Goal: Task Accomplishment & Management: Complete application form

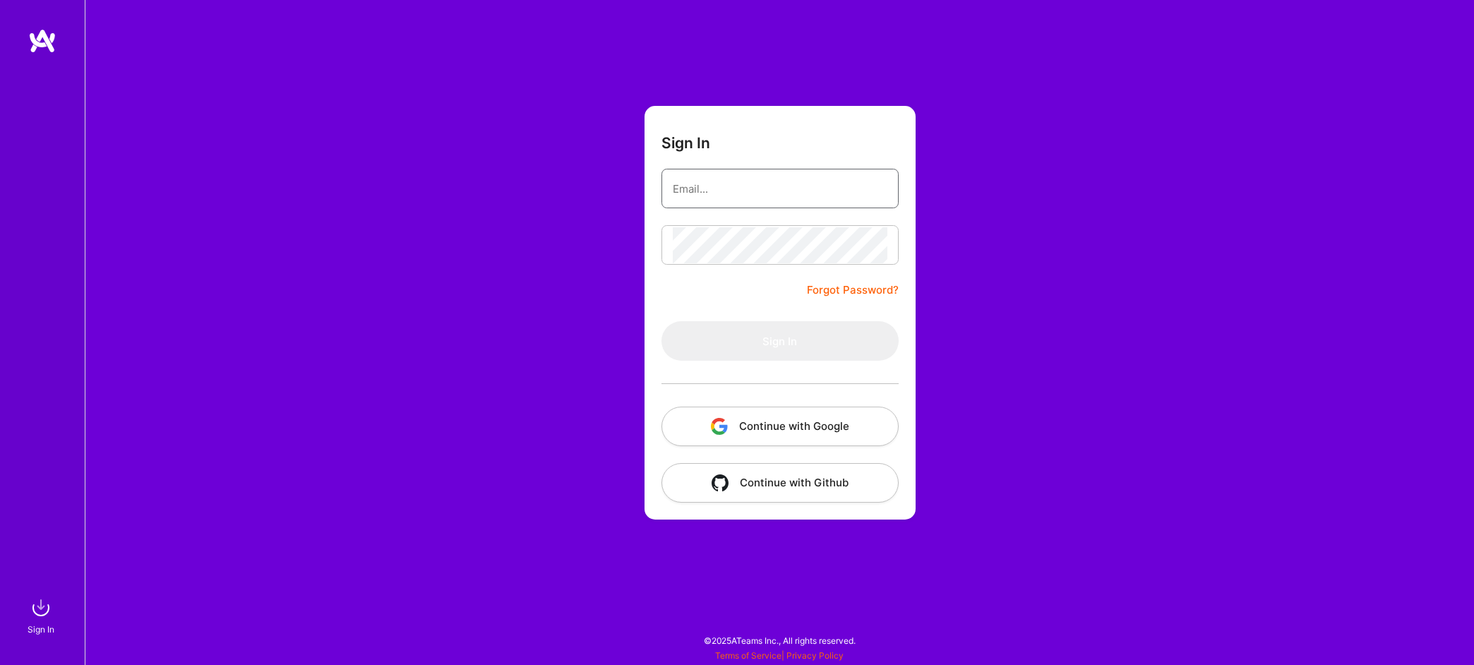
type input "[PERSON_NAME][EMAIL_ADDRESS][DOMAIN_NAME]"
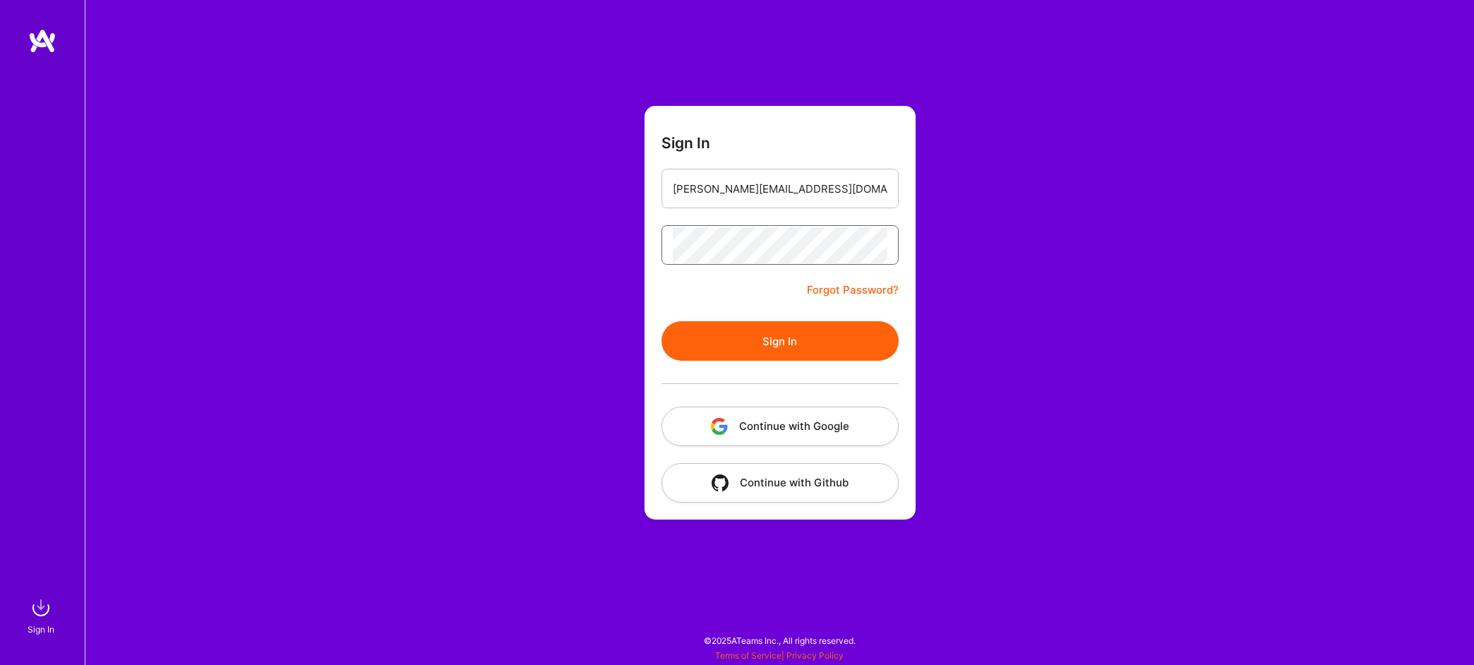
click at [779, 341] on button "Sign In" at bounding box center [779, 341] width 237 height 40
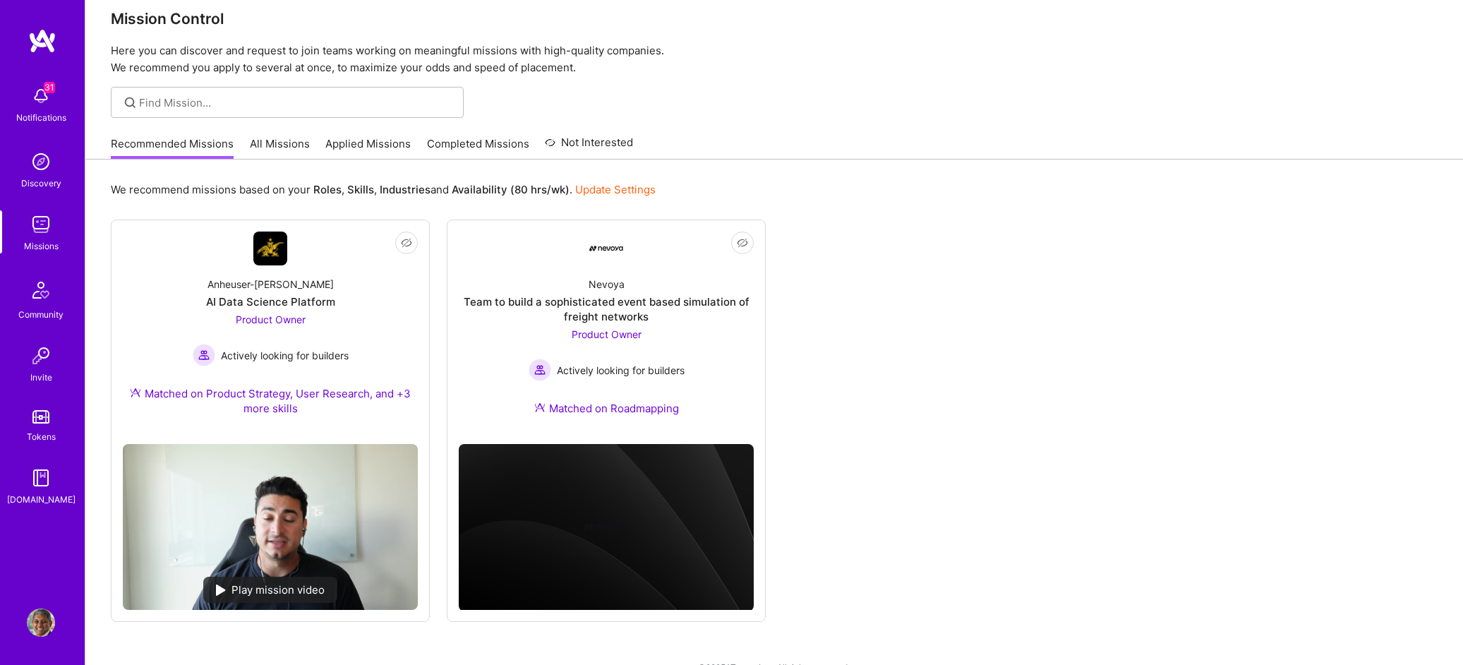
scroll to position [28, 0]
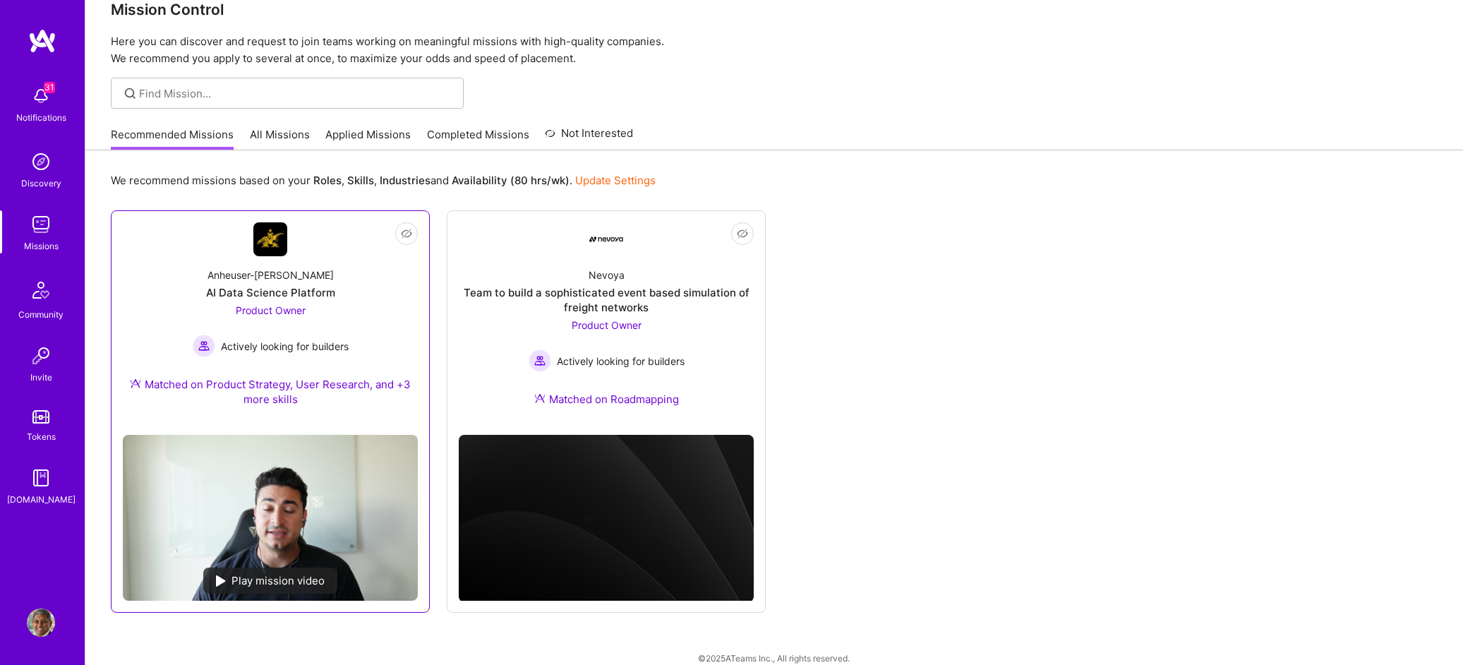
click at [378, 311] on div "Anheuser-[PERSON_NAME] Data Science Platform Product Owner Actively looking for…" at bounding box center [270, 339] width 295 height 167
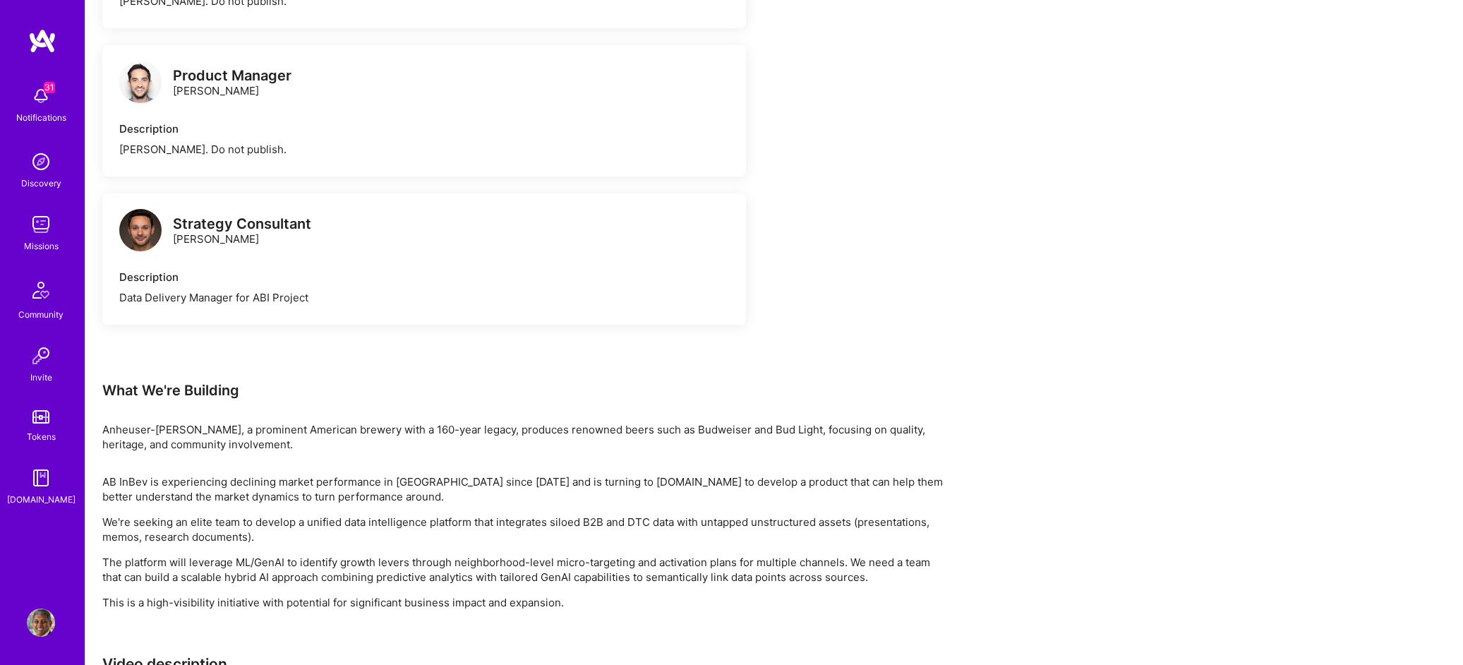
scroll to position [1091, 0]
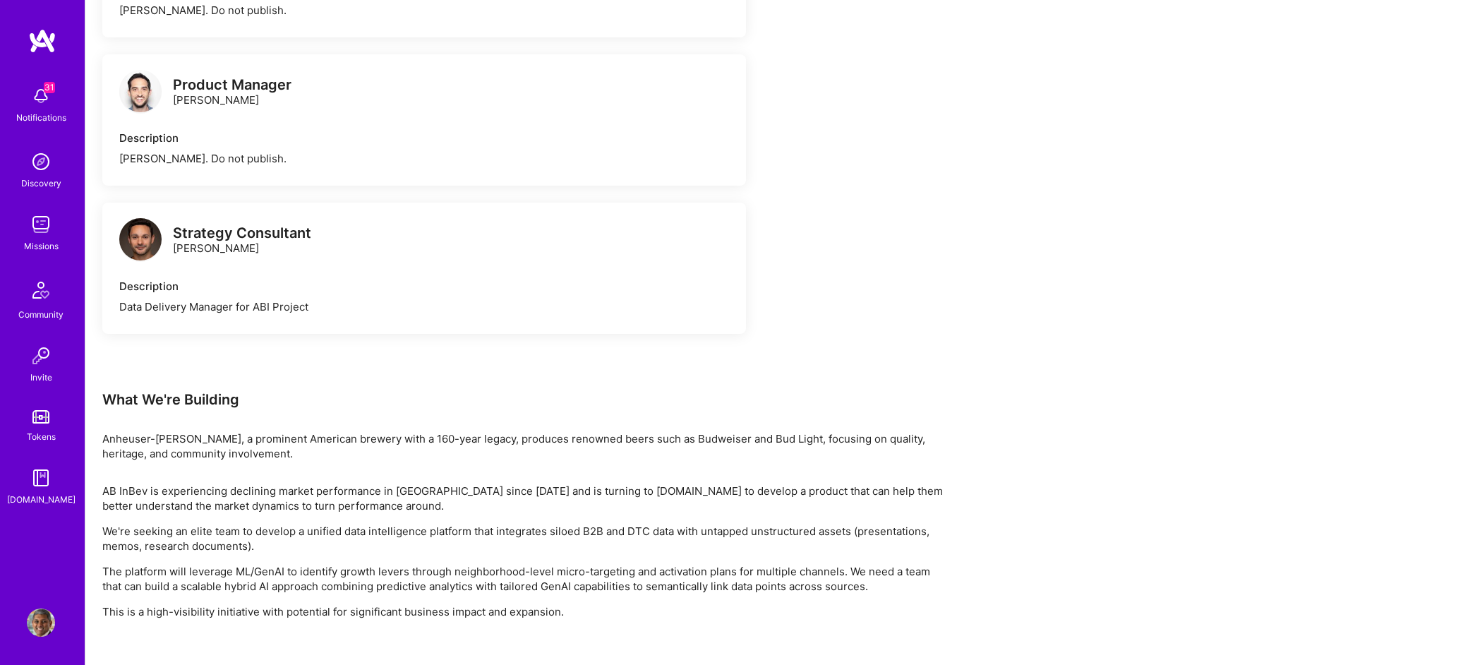
click at [277, 102] on div "Product Manager [PERSON_NAME]" at bounding box center [232, 93] width 119 height 30
click at [138, 92] on img at bounding box center [140, 91] width 42 height 42
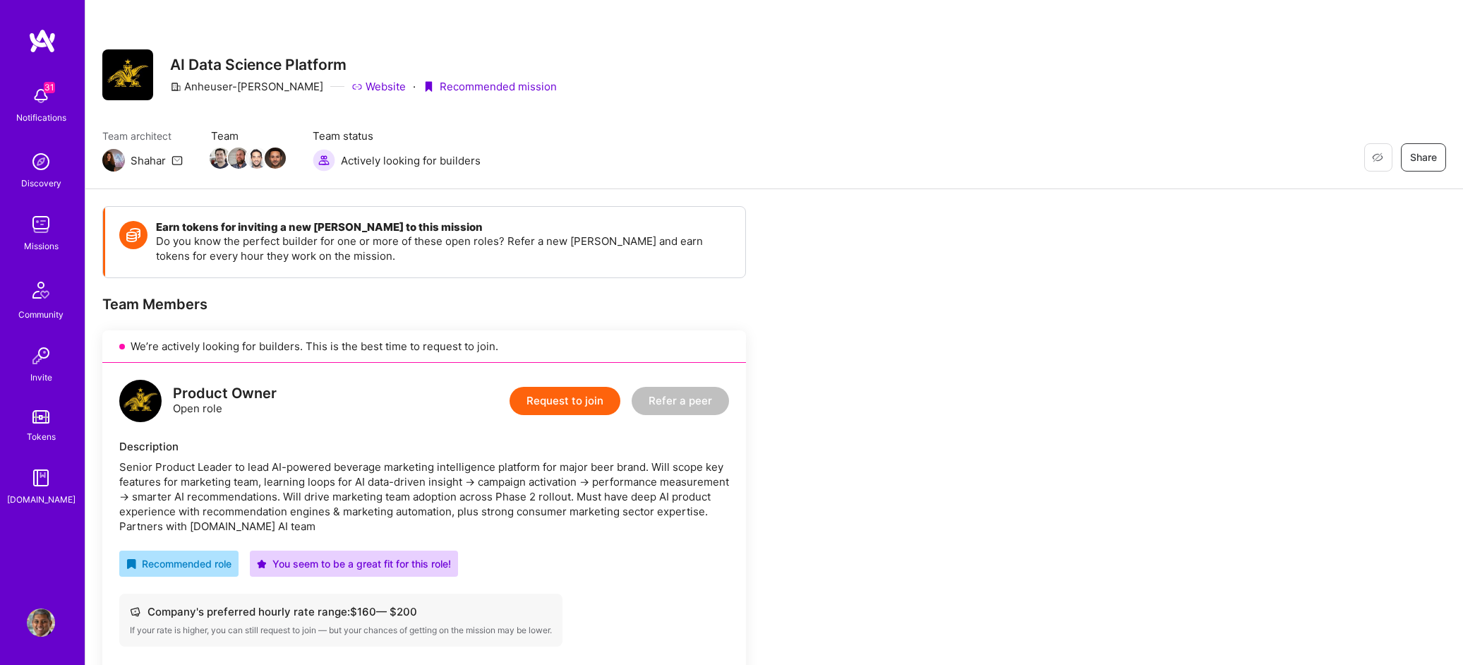
click at [586, 405] on button "Request to join" at bounding box center [565, 401] width 111 height 28
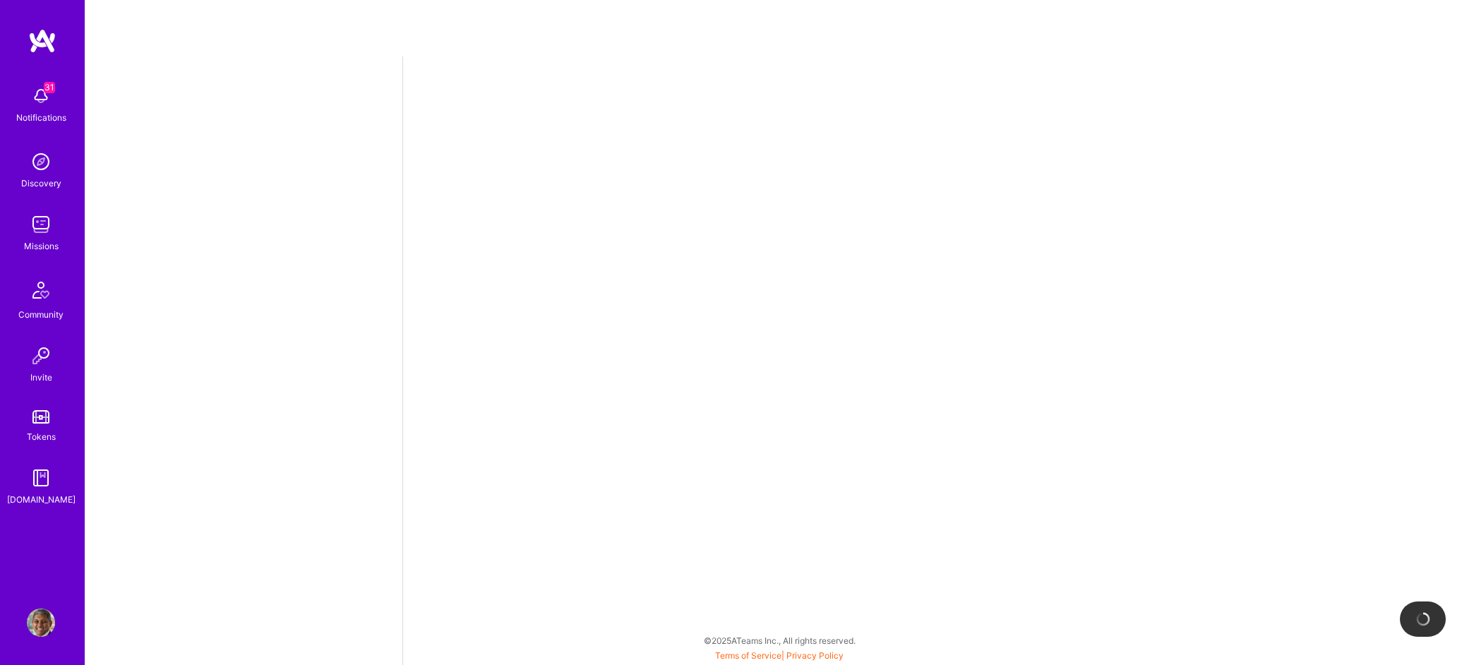
select select "US"
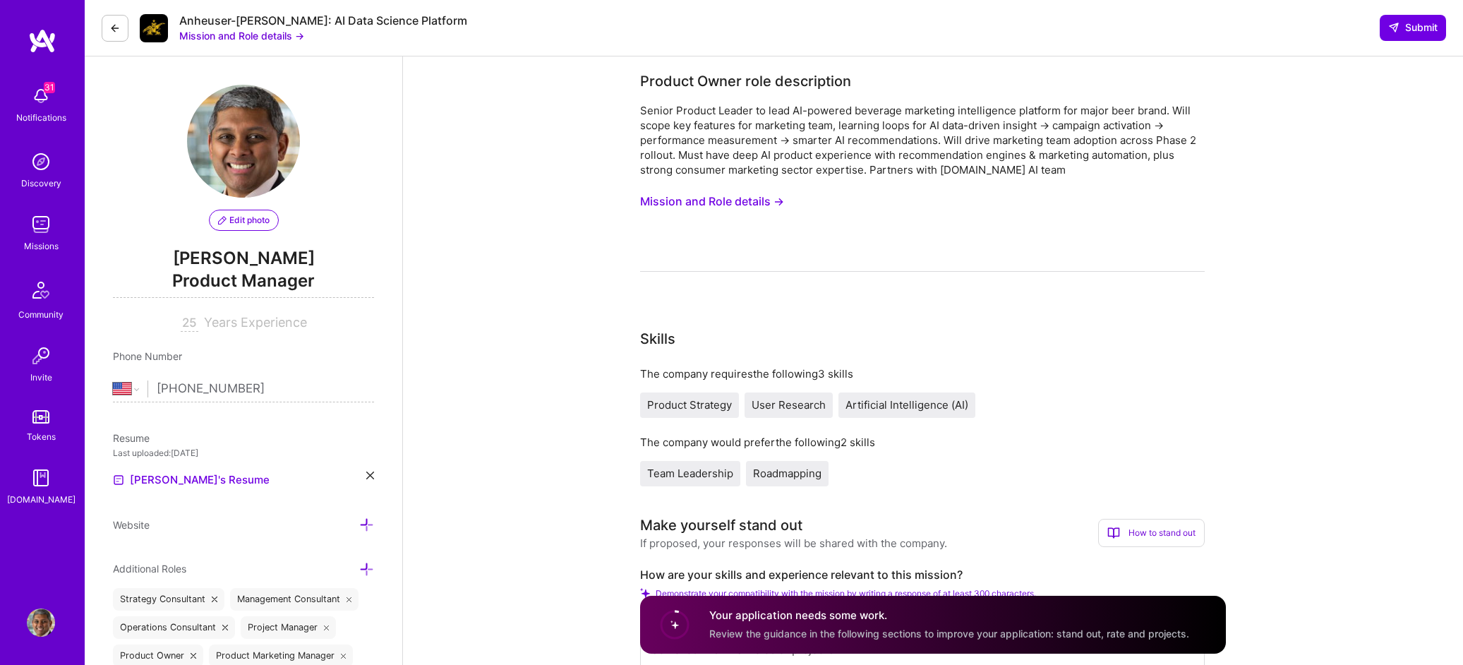
click at [760, 205] on button "Mission and Role details →" at bounding box center [712, 201] width 144 height 26
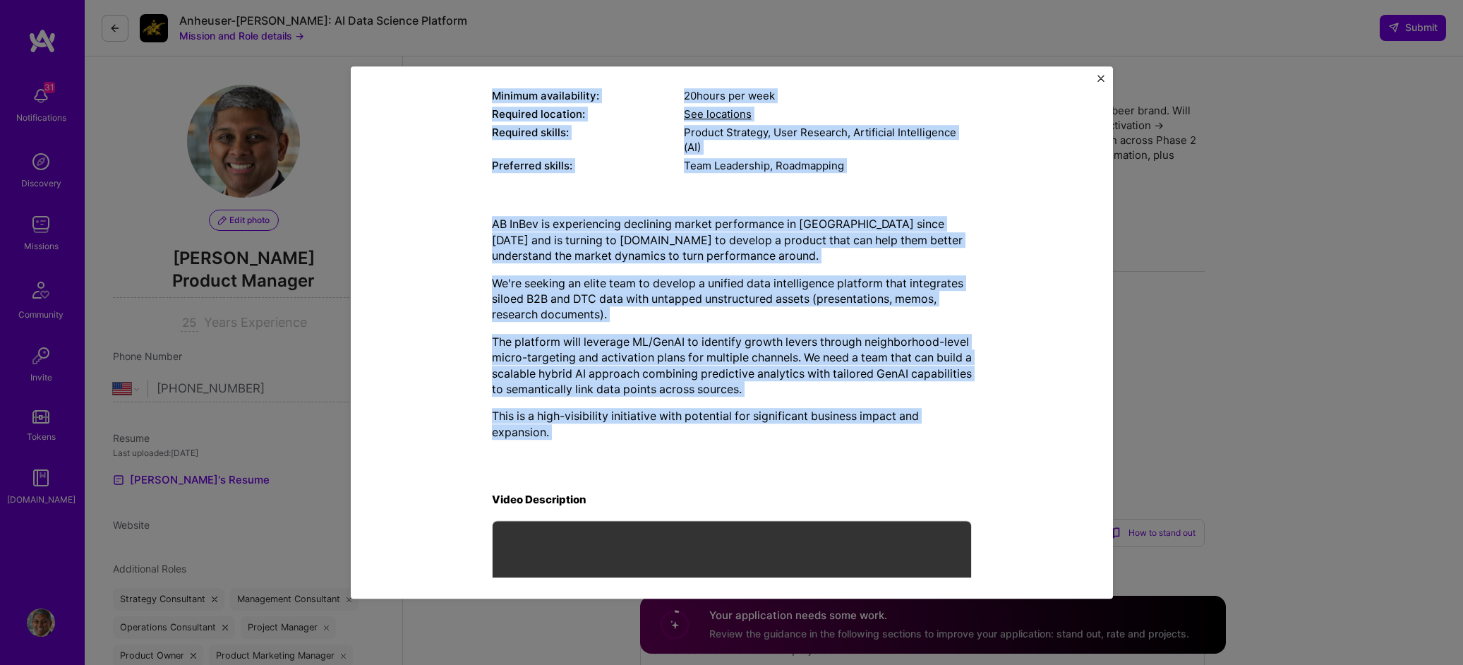
scroll to position [312, 0]
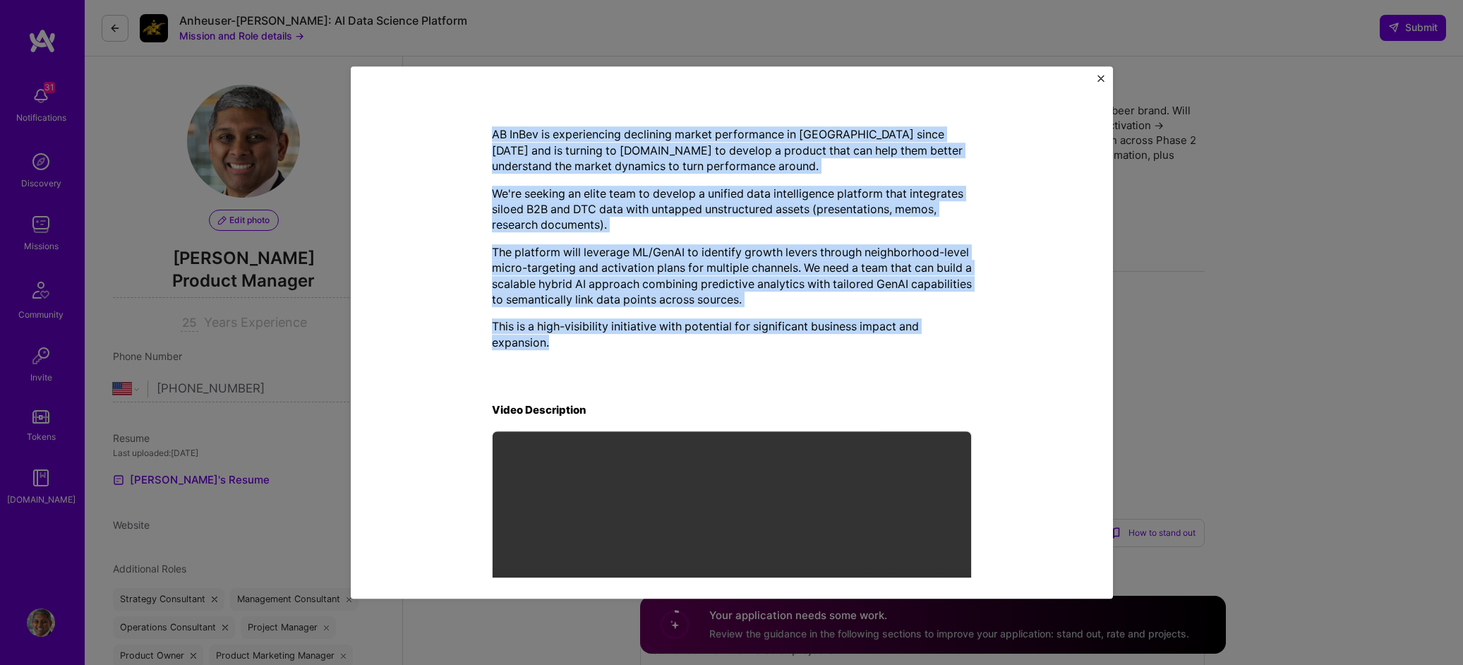
drag, startPoint x: 489, startPoint y: 173, endPoint x: 951, endPoint y: 348, distance: 494.4
click at [951, 348] on div "Mission Description and Role Details Product Owner role description Senior Prod…" at bounding box center [732, 216] width 480 height 858
copy div "Loremip Dolor sita consectetur Adipis Elitsed Doeius te inci UT-laboree dolorem…"
click at [1101, 78] on img "Close" at bounding box center [1101, 78] width 7 height 7
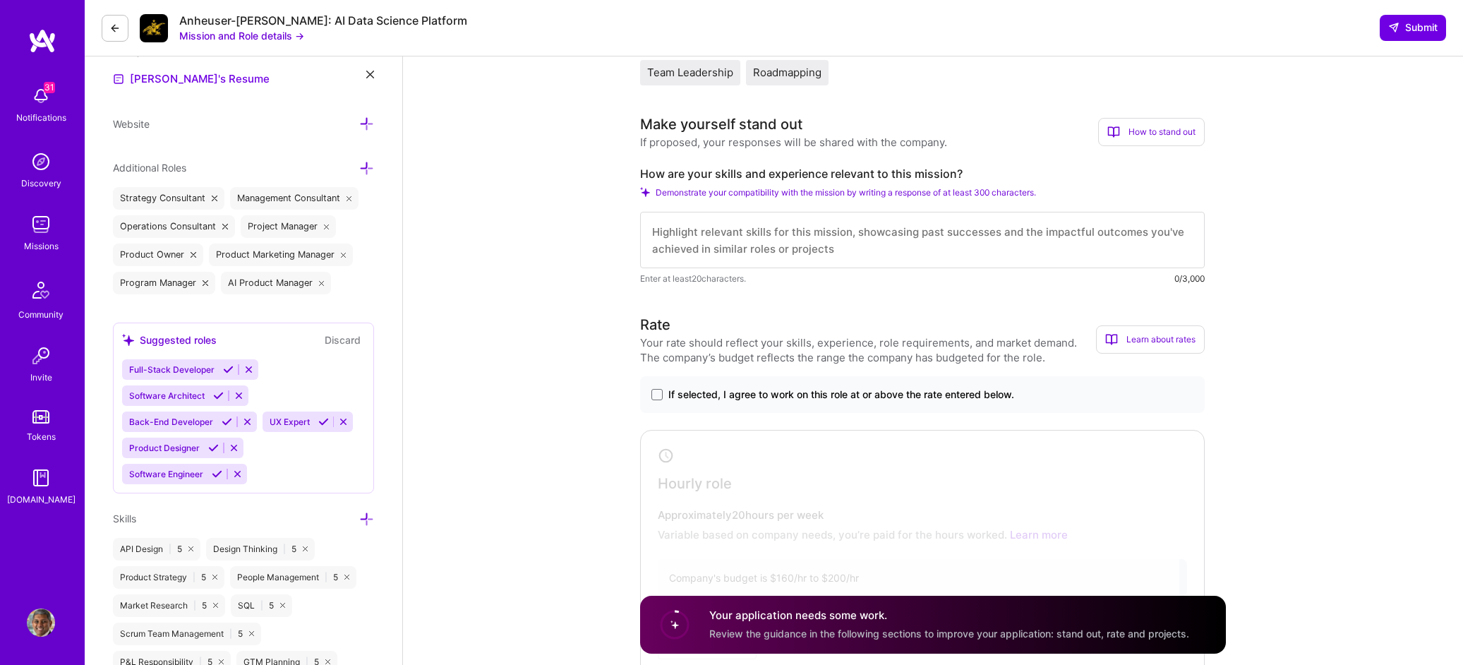
scroll to position [360, 0]
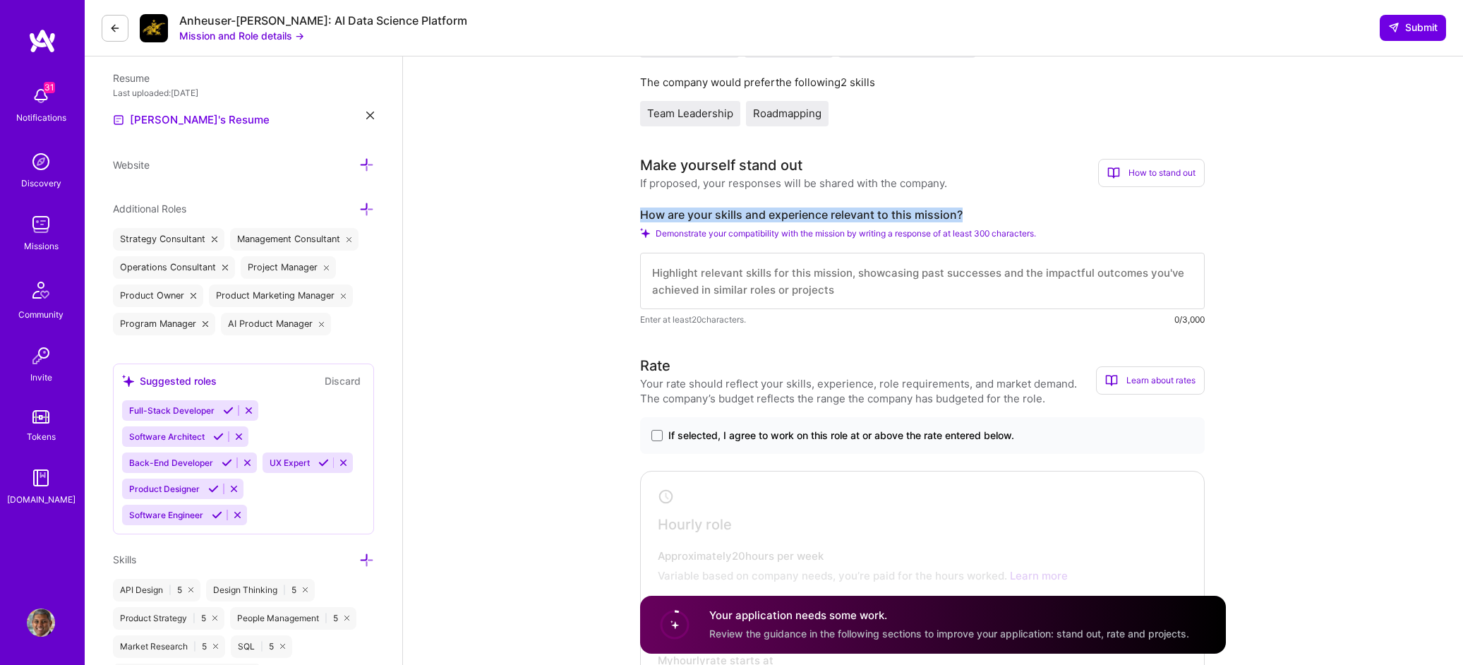
drag, startPoint x: 640, startPoint y: 214, endPoint x: 960, endPoint y: 216, distance: 319.8
click at [960, 216] on label "How are your skills and experience relevant to this mission?" at bounding box center [922, 215] width 565 height 15
copy label "How are your skills and experience relevant to this mission?"
drag, startPoint x: 851, startPoint y: 294, endPoint x: 671, endPoint y: 282, distance: 180.5
click at [671, 282] on textarea at bounding box center [922, 281] width 565 height 56
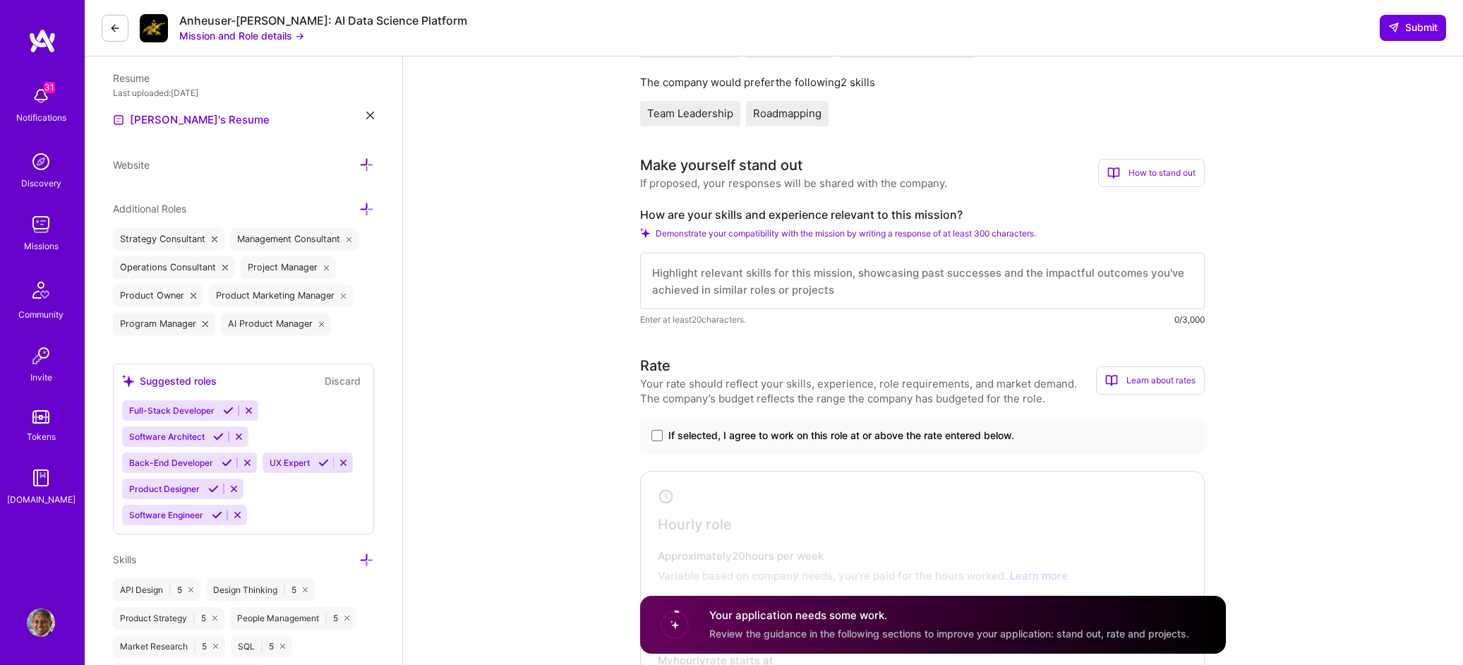
drag, startPoint x: 654, startPoint y: 272, endPoint x: 877, endPoint y: 294, distance: 224.8
click at [877, 294] on textarea at bounding box center [922, 281] width 565 height 56
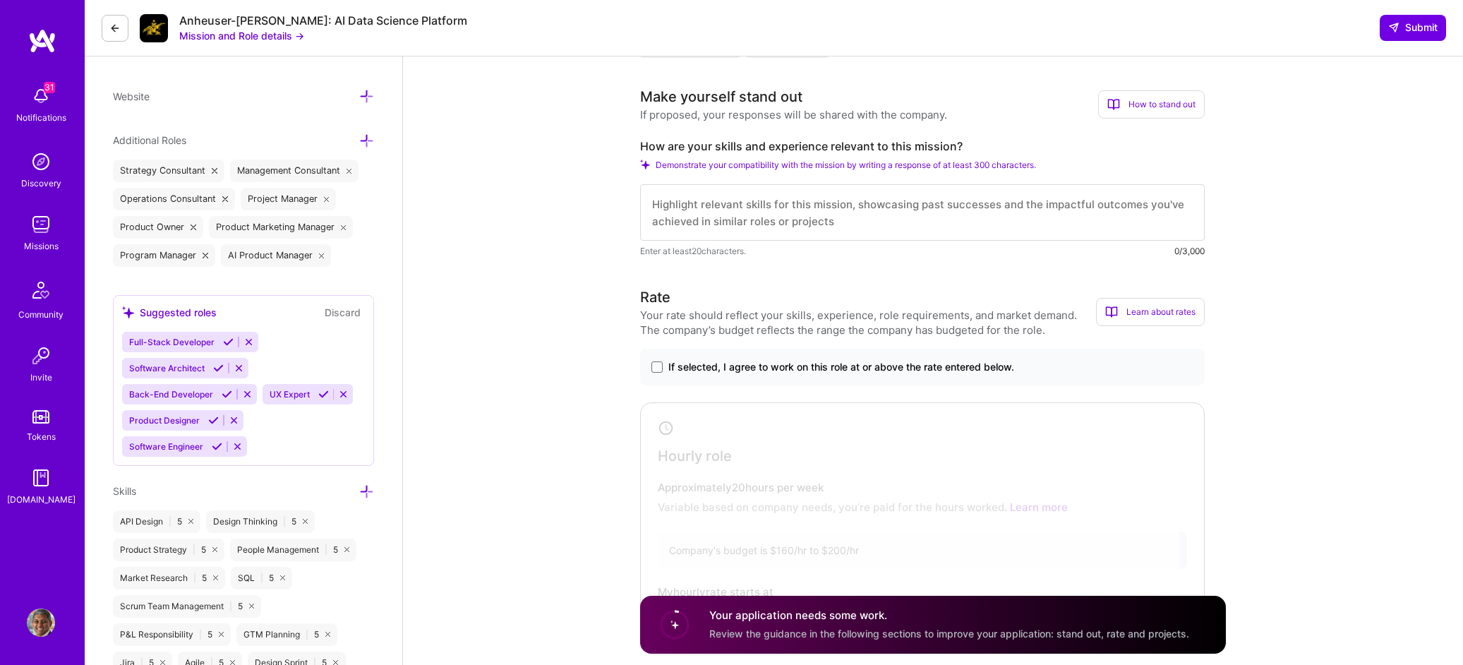
scroll to position [496, 0]
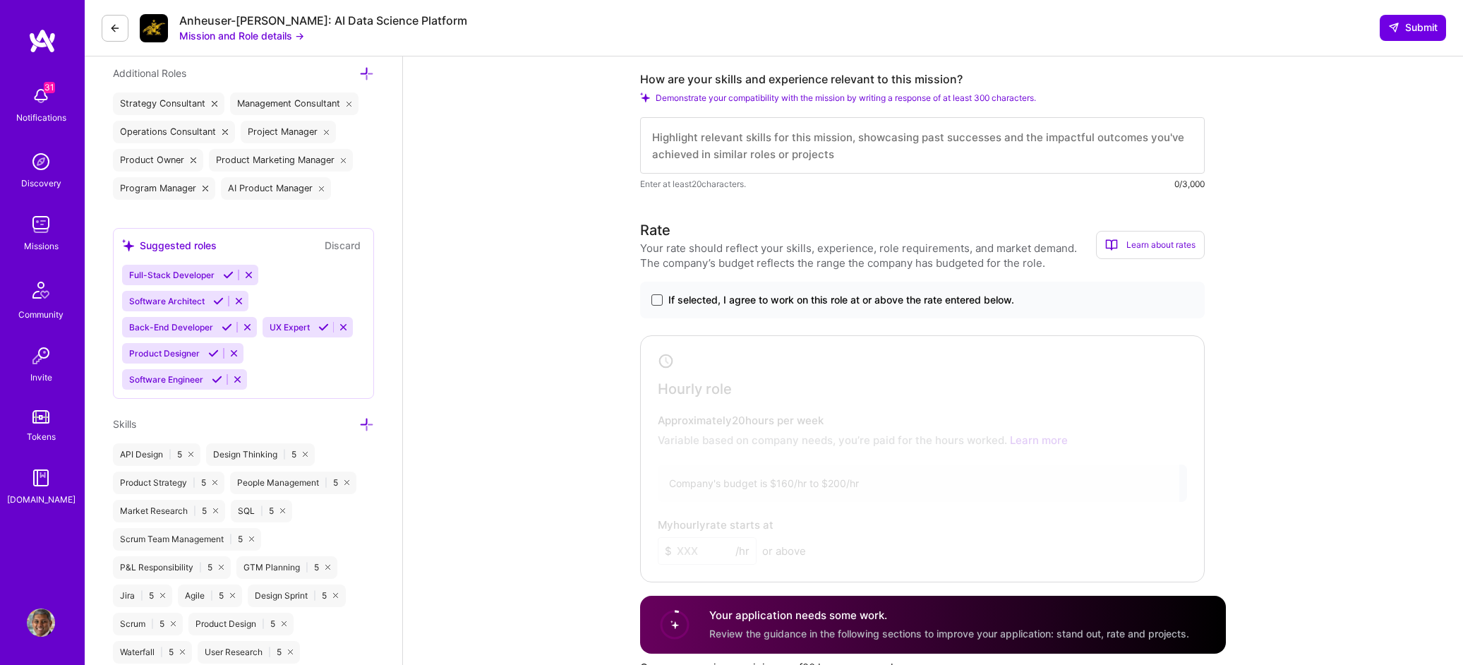
click at [657, 296] on span at bounding box center [657, 299] width 11 height 11
click at [0, 0] on input "If selected, I agree to work on this role at or above the rate entered below." at bounding box center [0, 0] width 0 height 0
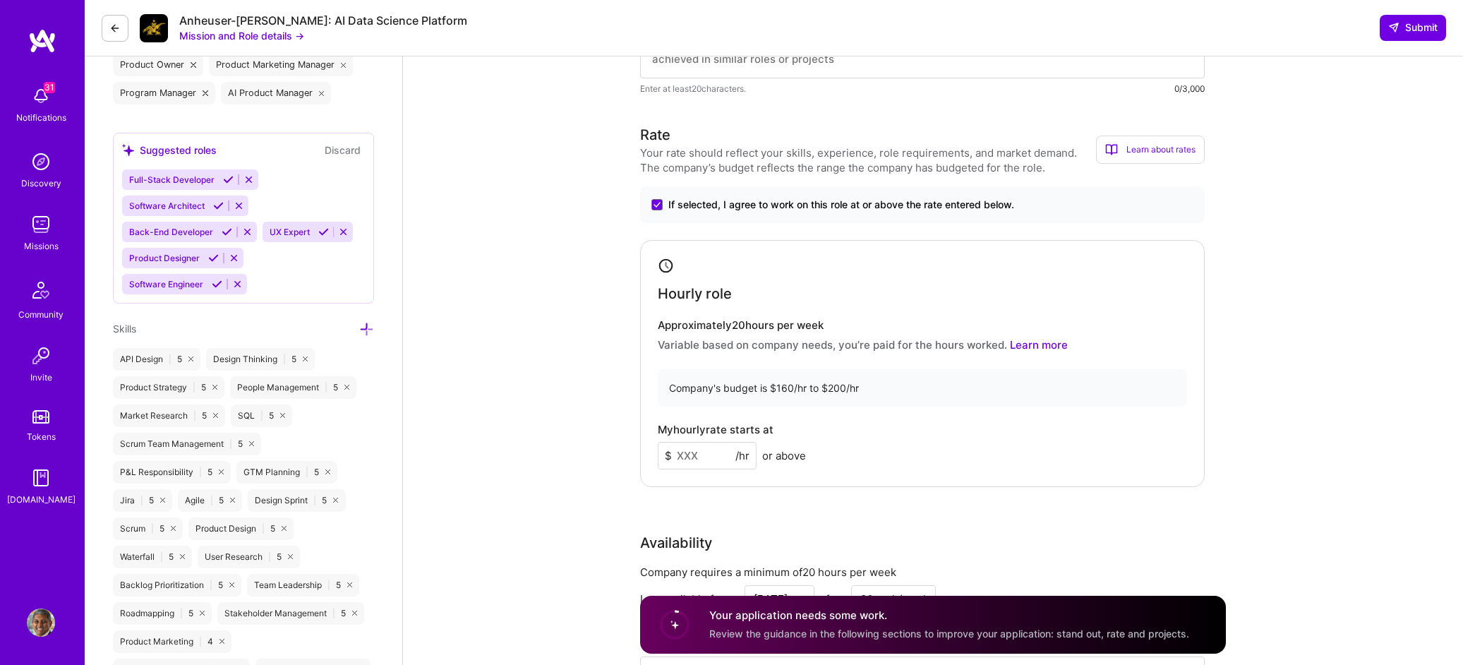
scroll to position [600, 0]
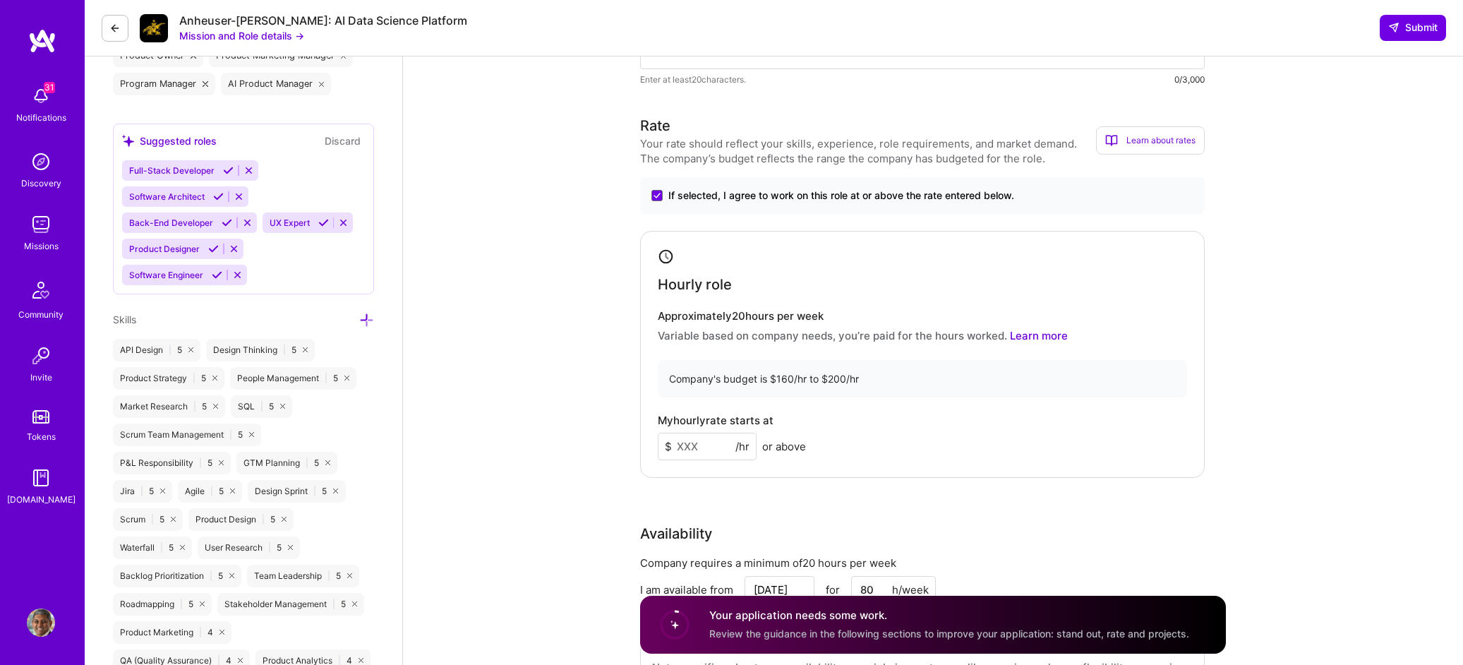
click at [706, 448] on input at bounding box center [707, 447] width 99 height 28
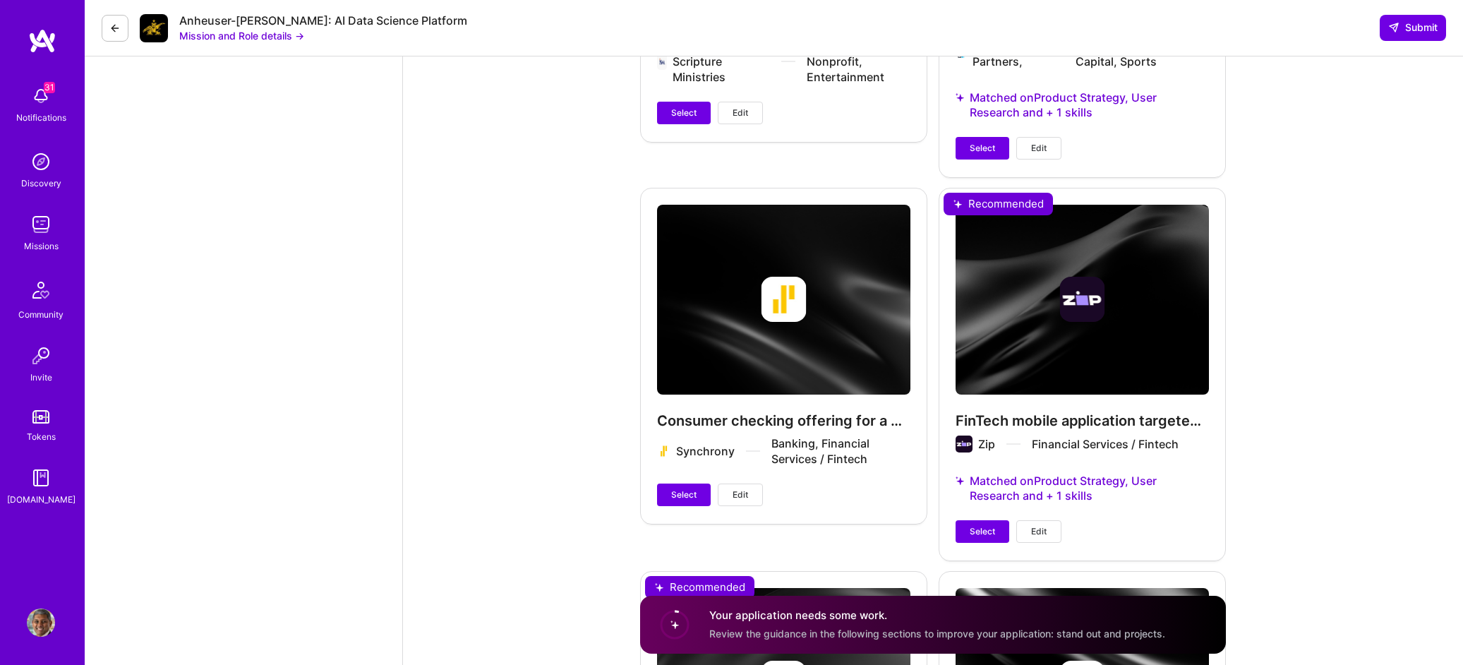
scroll to position [3281, 0]
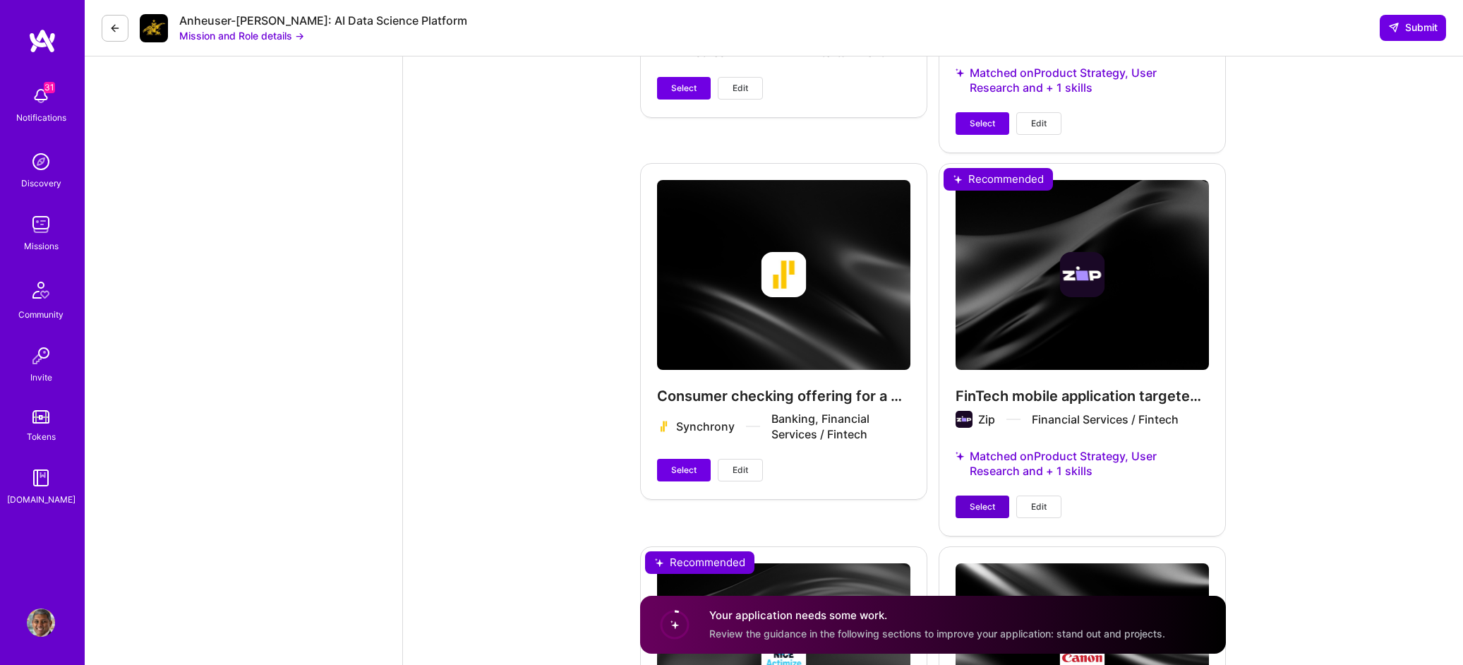
type input "175"
click at [986, 504] on span "Select" at bounding box center [982, 507] width 25 height 13
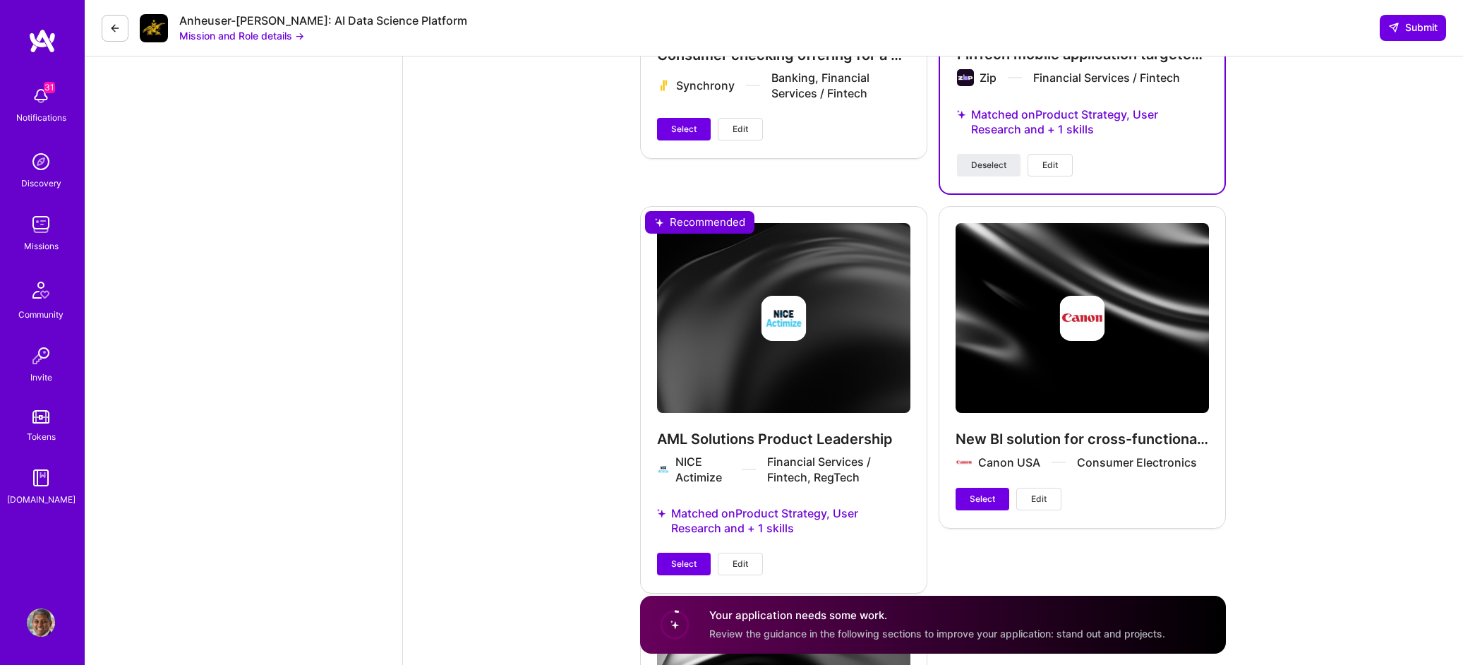
scroll to position [3710, 0]
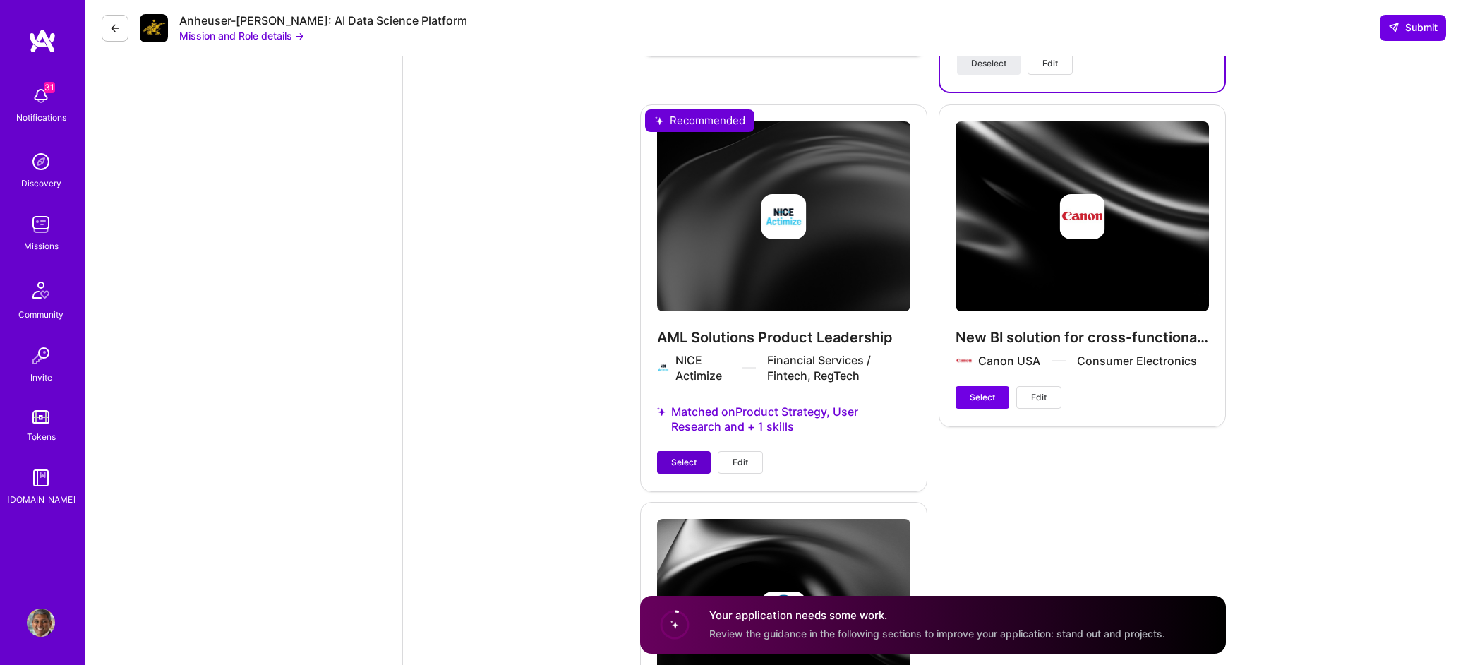
click at [686, 465] on span "Select" at bounding box center [683, 462] width 25 height 13
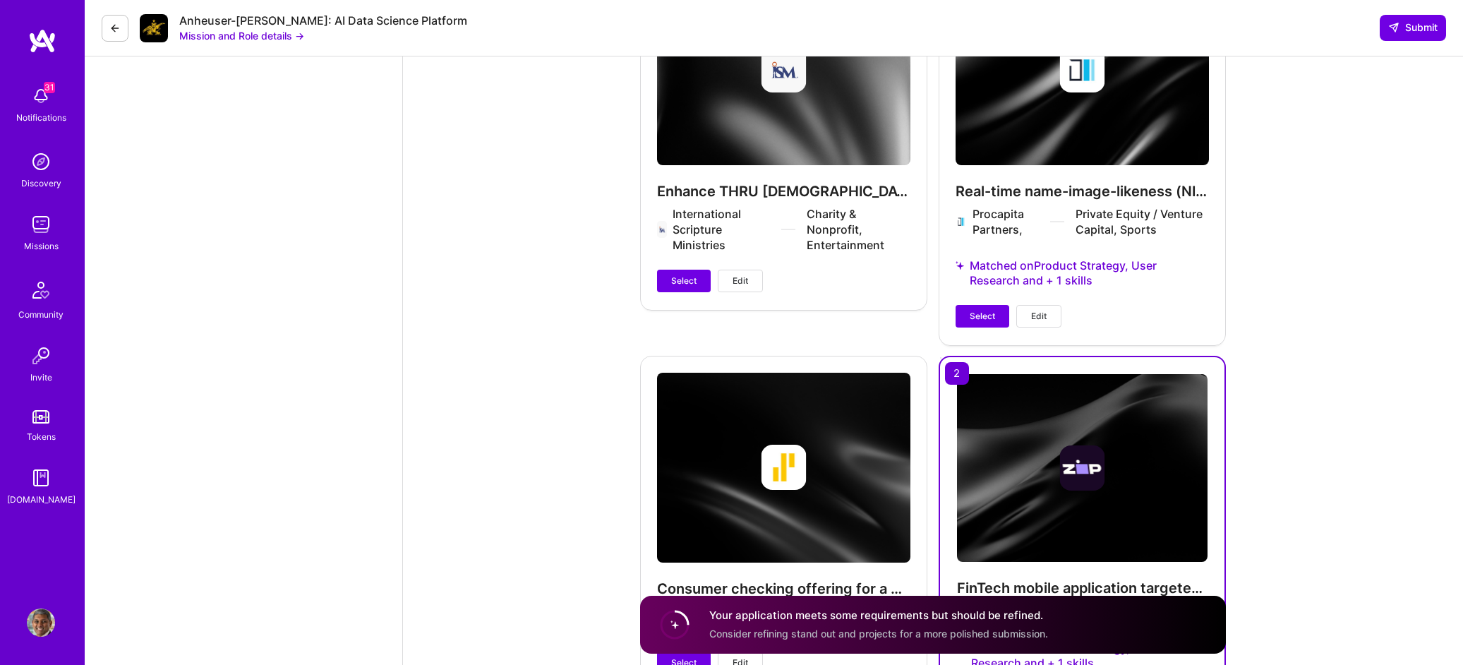
scroll to position [2973, 0]
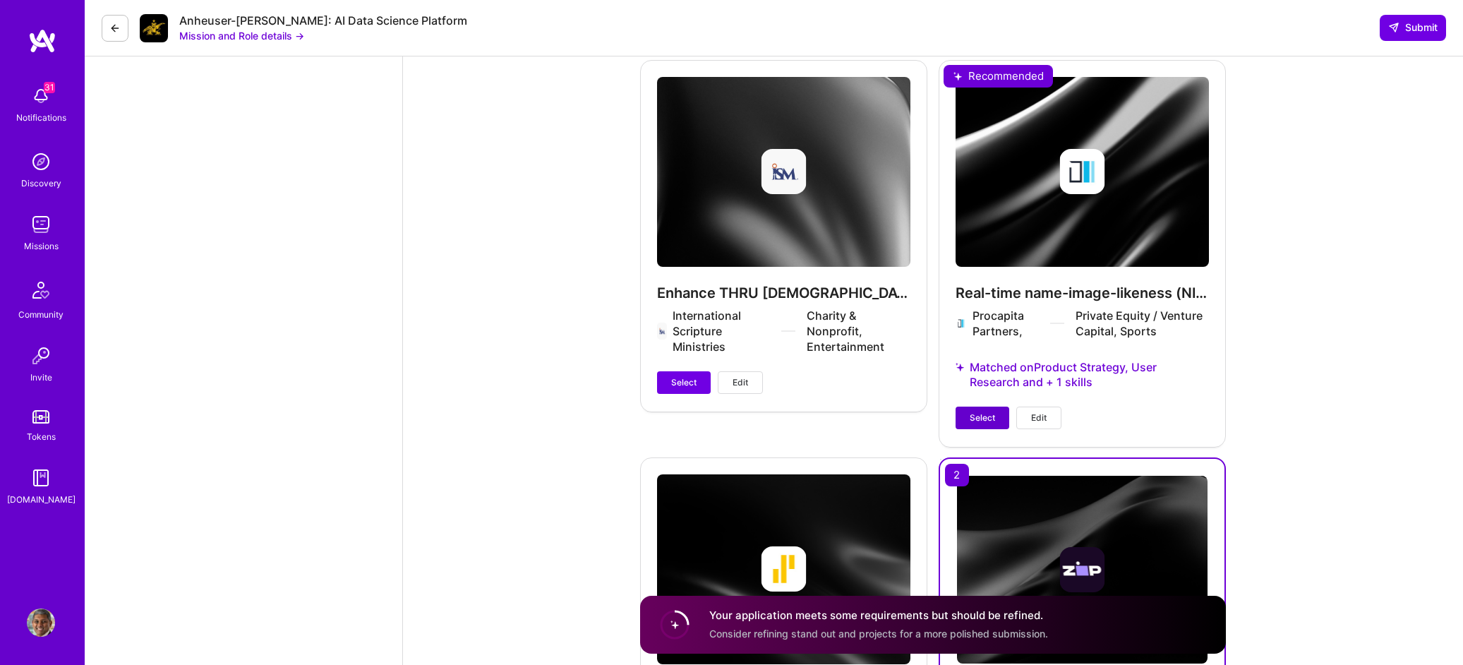
click at [985, 421] on span "Select" at bounding box center [982, 418] width 25 height 13
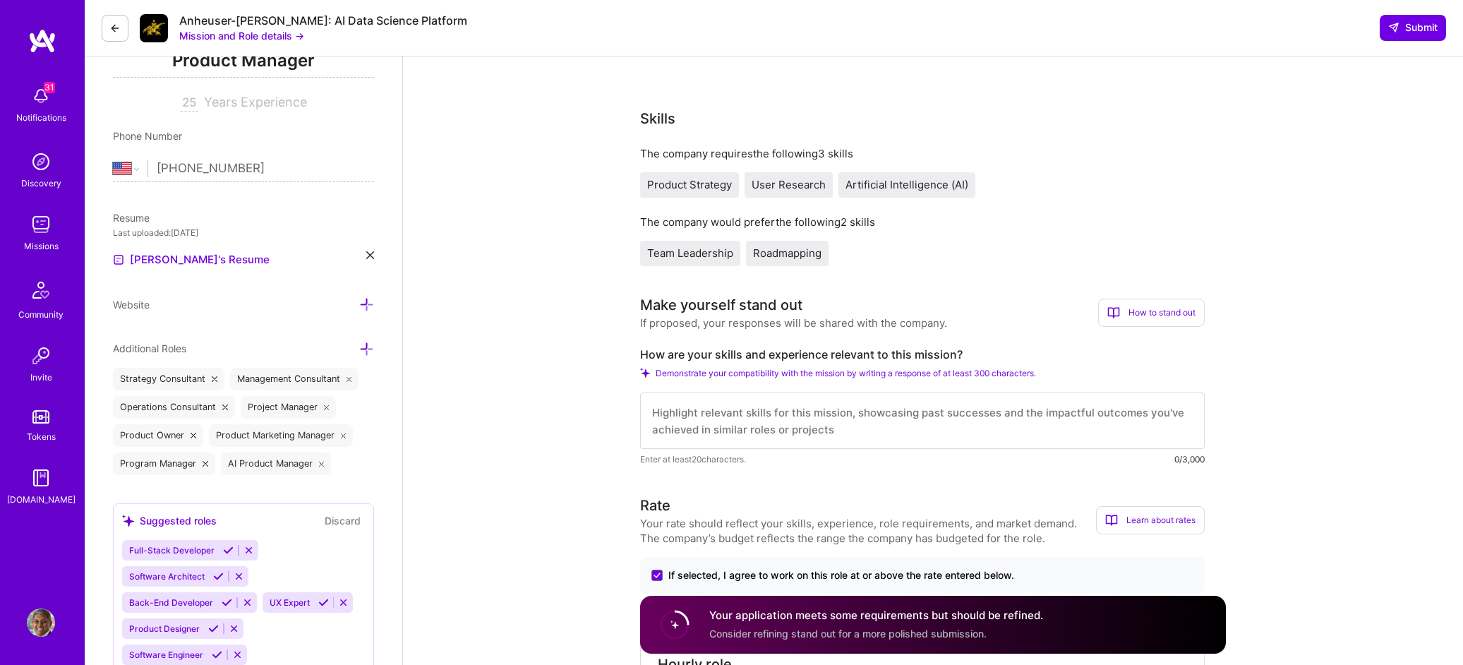
scroll to position [423, 0]
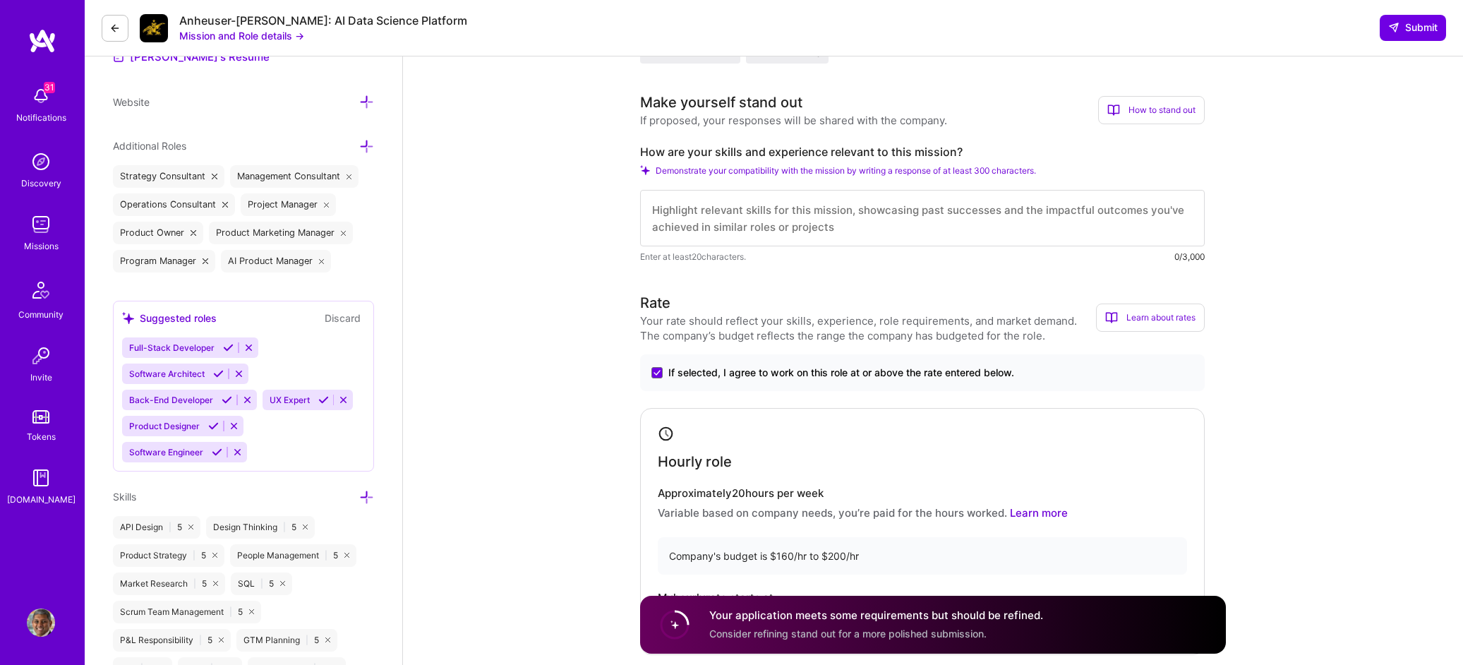
click at [901, 217] on textarea at bounding box center [922, 218] width 565 height 56
paste textarea "I have extensive experience leading AI-powered product initiatives that connect…"
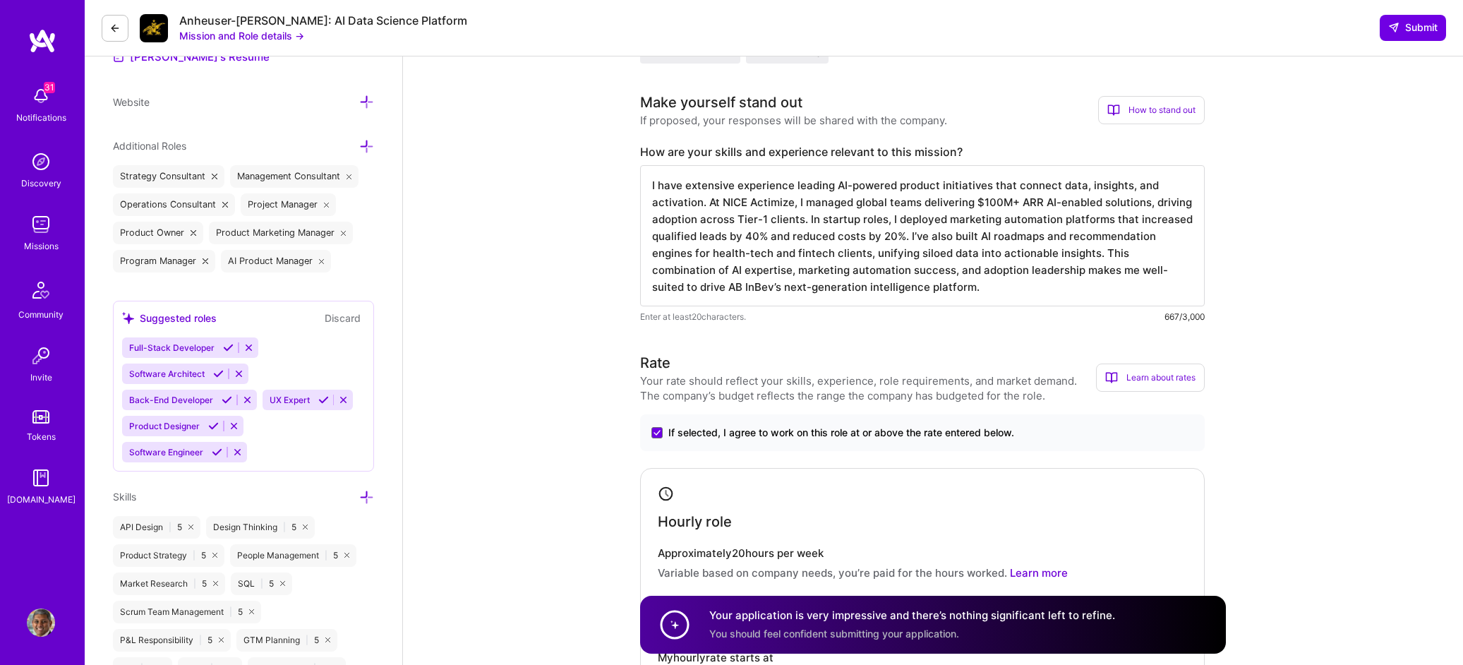
click at [838, 204] on textarea "I have extensive experience leading AI-powered product initiatives that connect…" at bounding box center [922, 235] width 565 height 141
click at [822, 221] on textarea "I have extensive experience leading AI-powered product initiatives that connect…" at bounding box center [922, 235] width 565 height 141
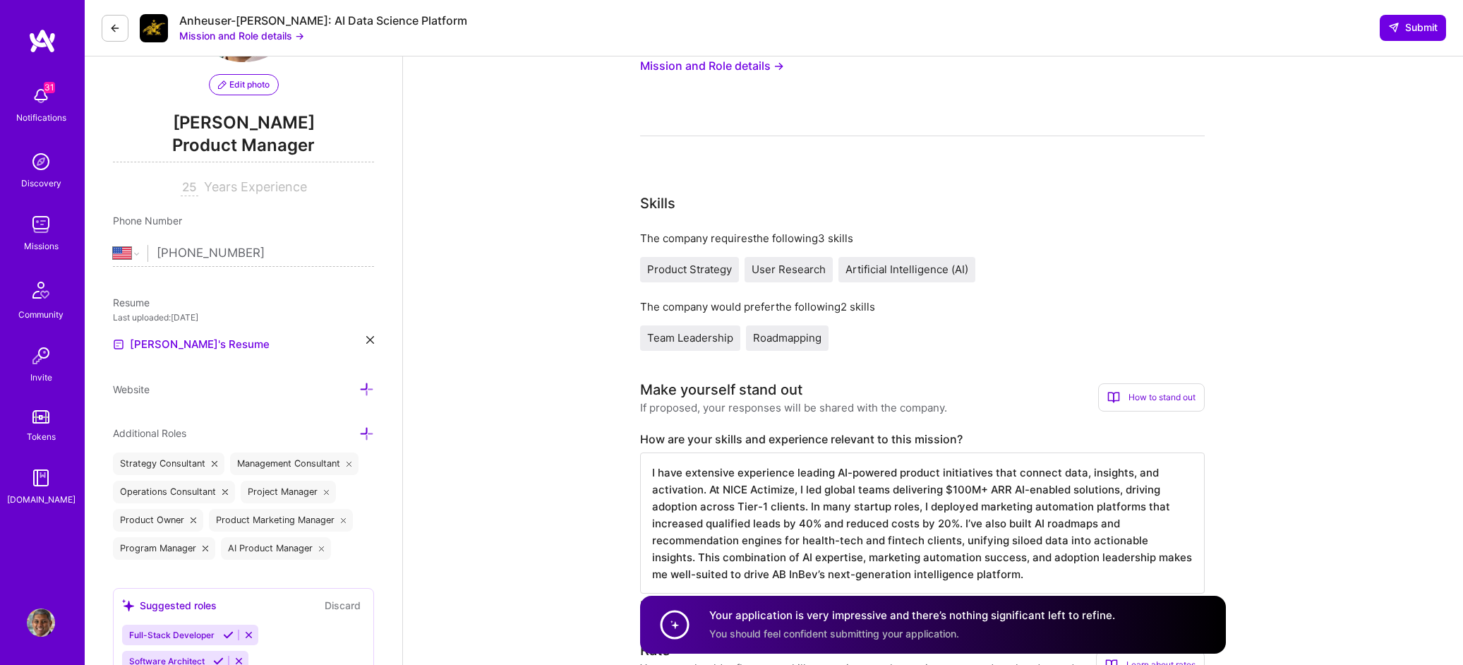
scroll to position [0, 0]
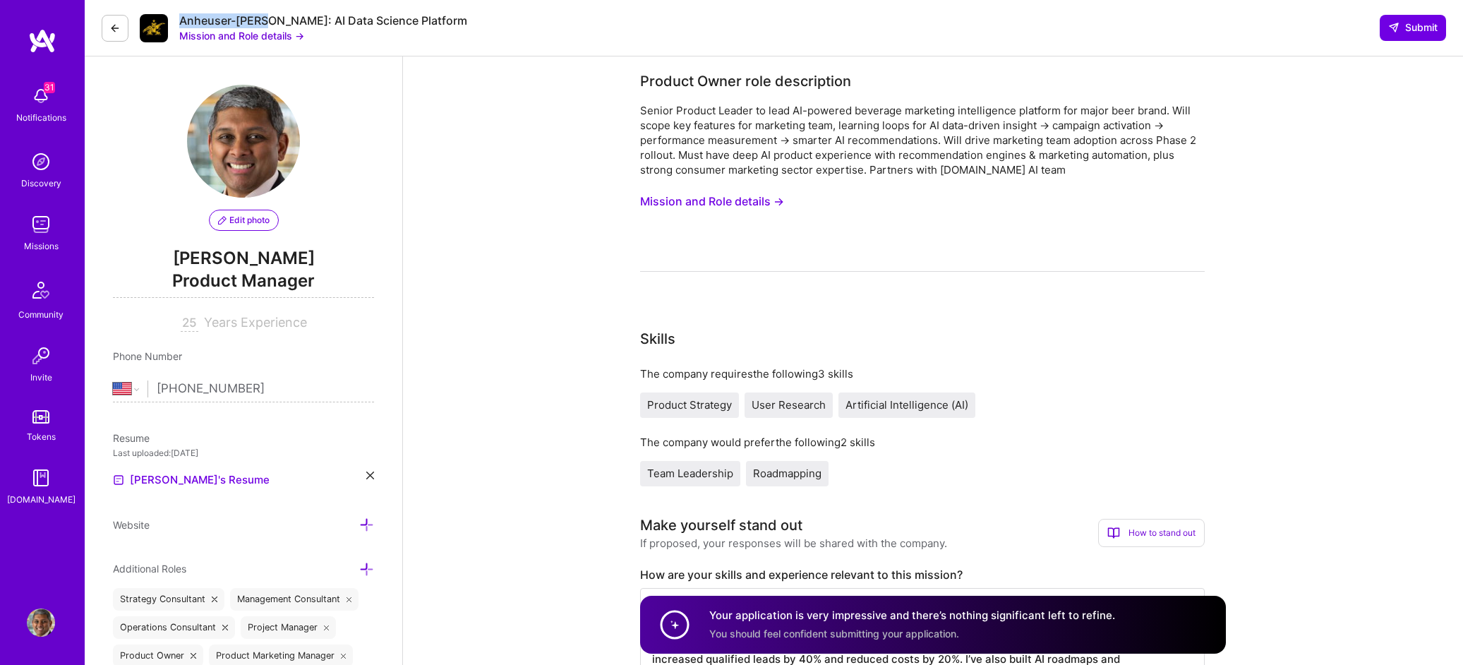
drag, startPoint x: 180, startPoint y: 20, endPoint x: 267, endPoint y: 23, distance: 86.9
click at [267, 23] on div "Anheuser-[PERSON_NAME]: AI Data Science Platform" at bounding box center [323, 20] width 288 height 15
copy div "Anheuser-[PERSON_NAME]"
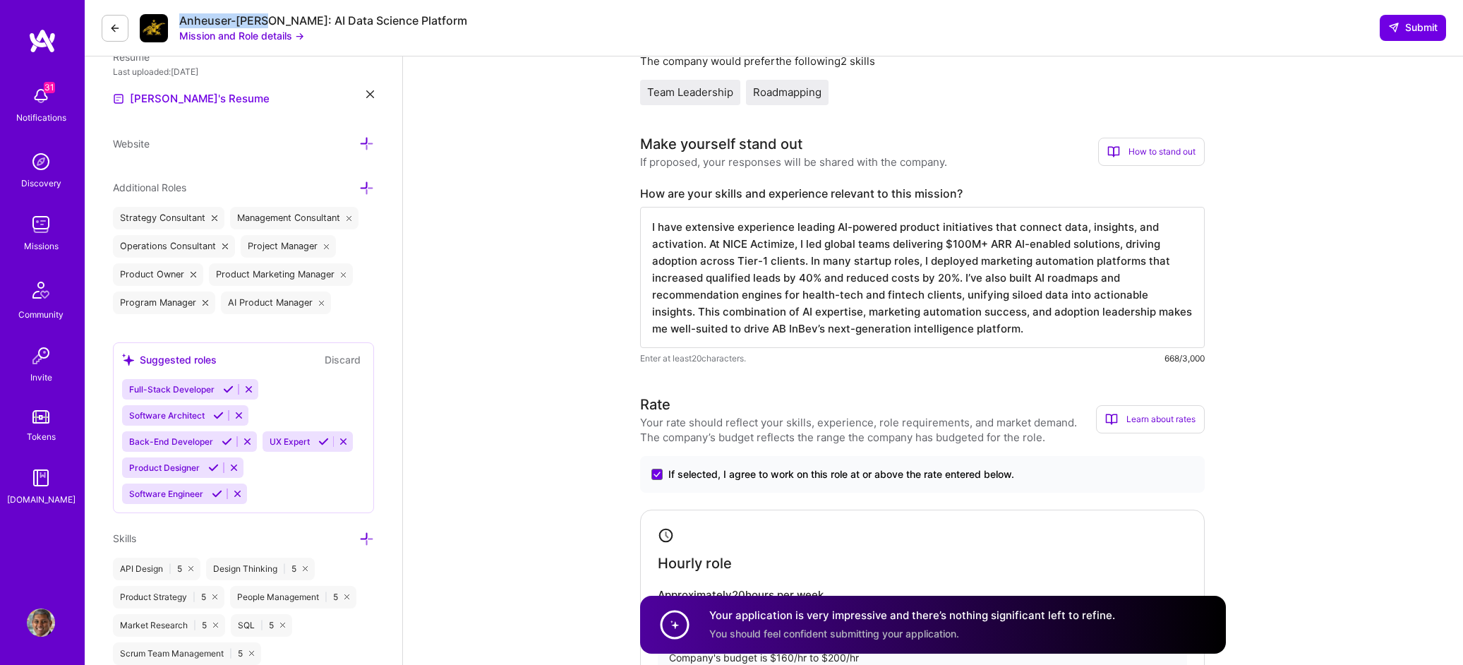
scroll to position [1, 0]
click at [814, 325] on textarea "I have extensive experience leading AI-powered product initiatives that connect…" at bounding box center [922, 277] width 565 height 141
paste textarea "nheuser-[PERSON_NAME]"
click at [935, 328] on textarea "I have extensive experience leading AI-powered product initiatives that connect…" at bounding box center [922, 277] width 565 height 141
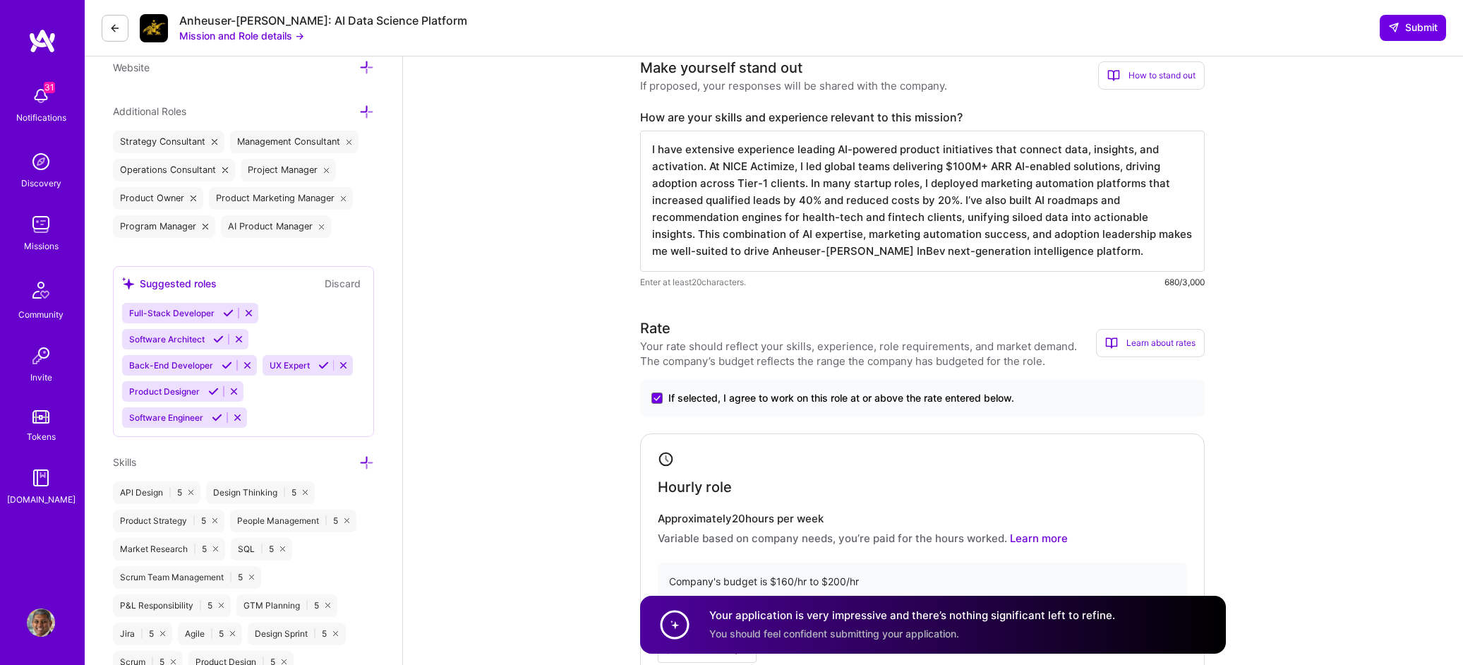
scroll to position [0, 0]
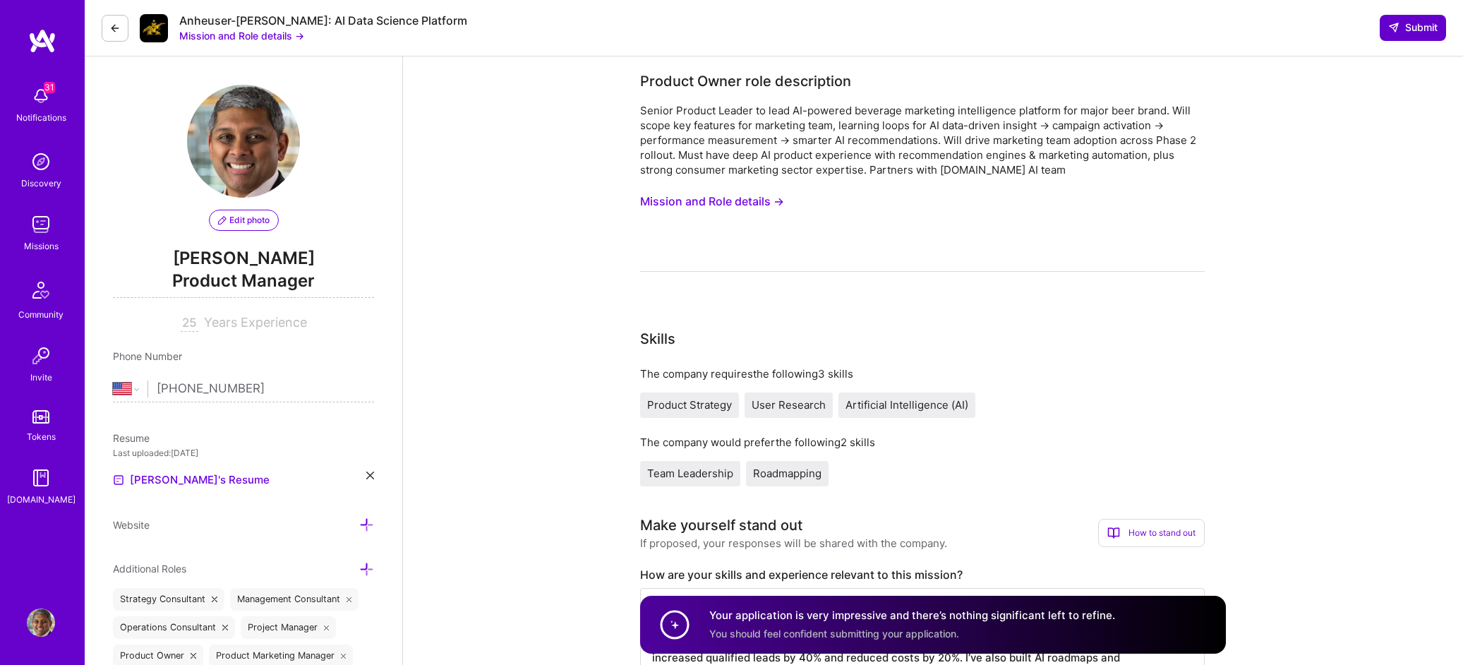
type textarea "I have extensive experience leading AI-powered product initiatives that connect…"
click at [1425, 28] on span "Submit" at bounding box center [1413, 27] width 49 height 14
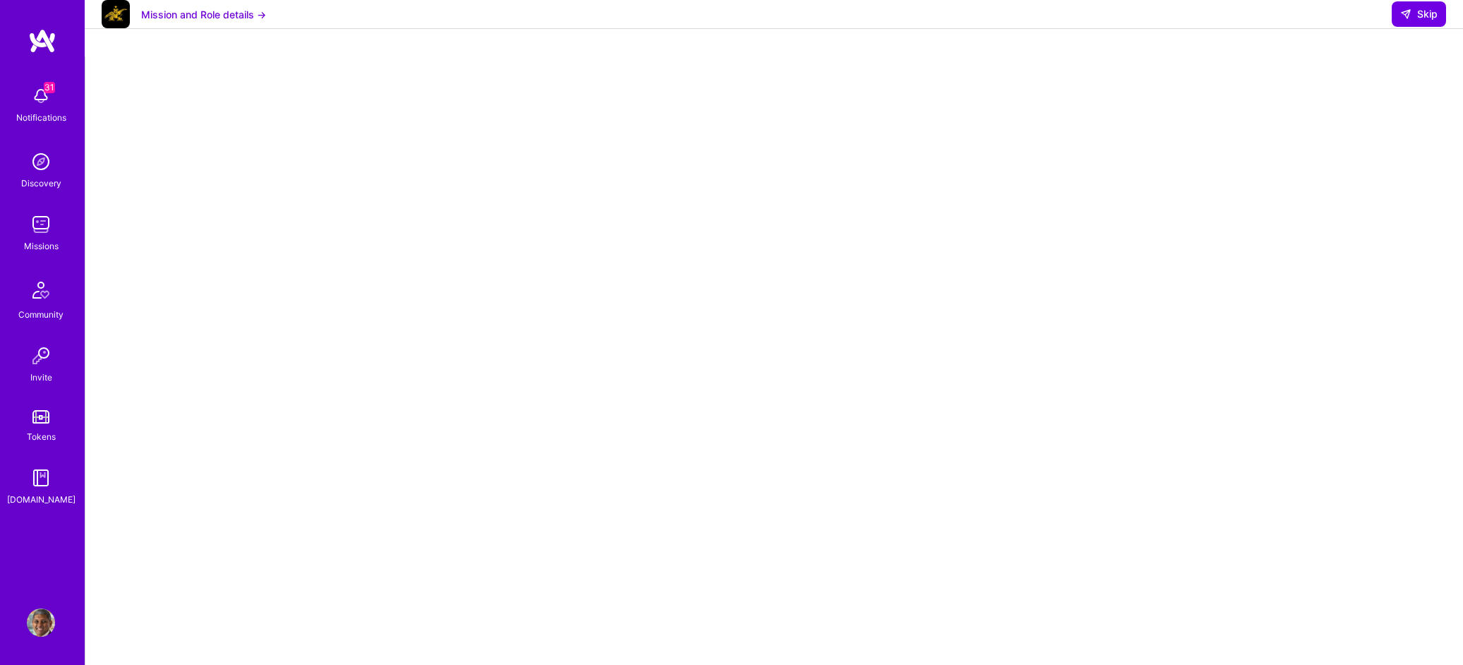
click at [40, 114] on div "Notifications" at bounding box center [41, 117] width 50 height 15
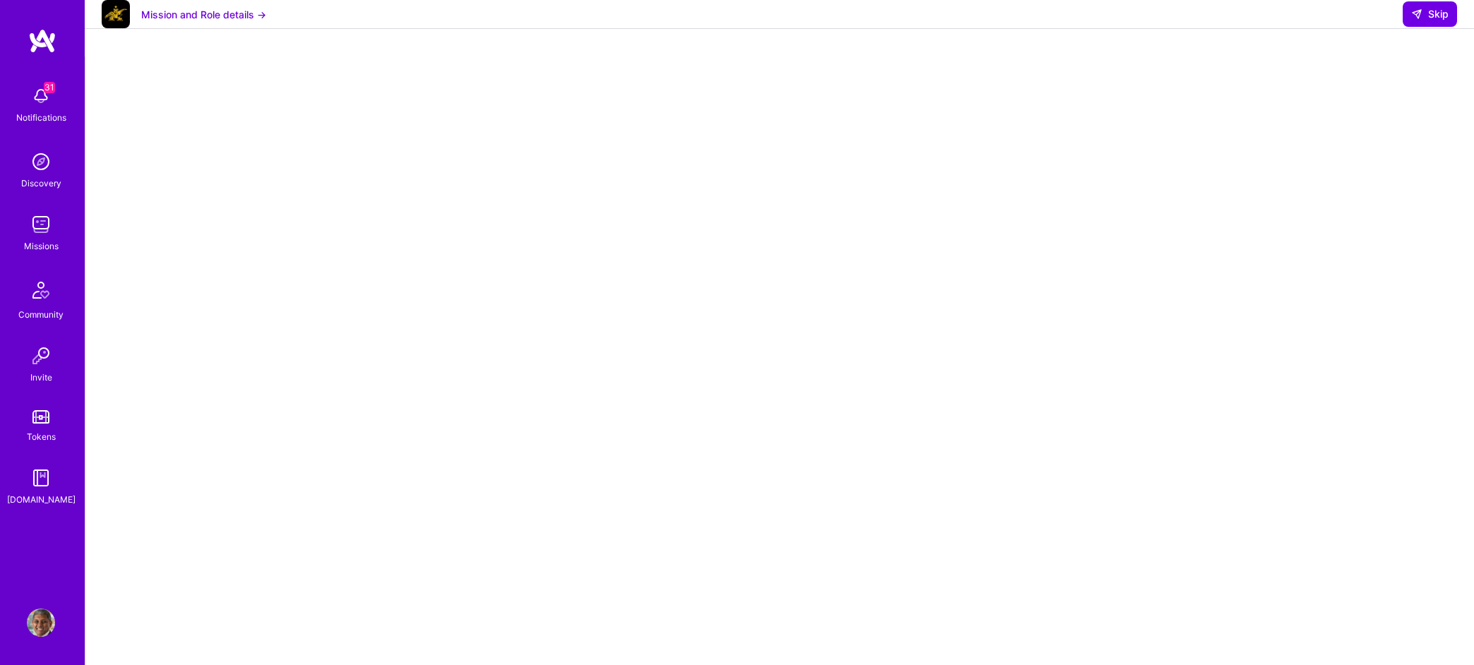
click at [49, 169] on img at bounding box center [41, 162] width 28 height 28
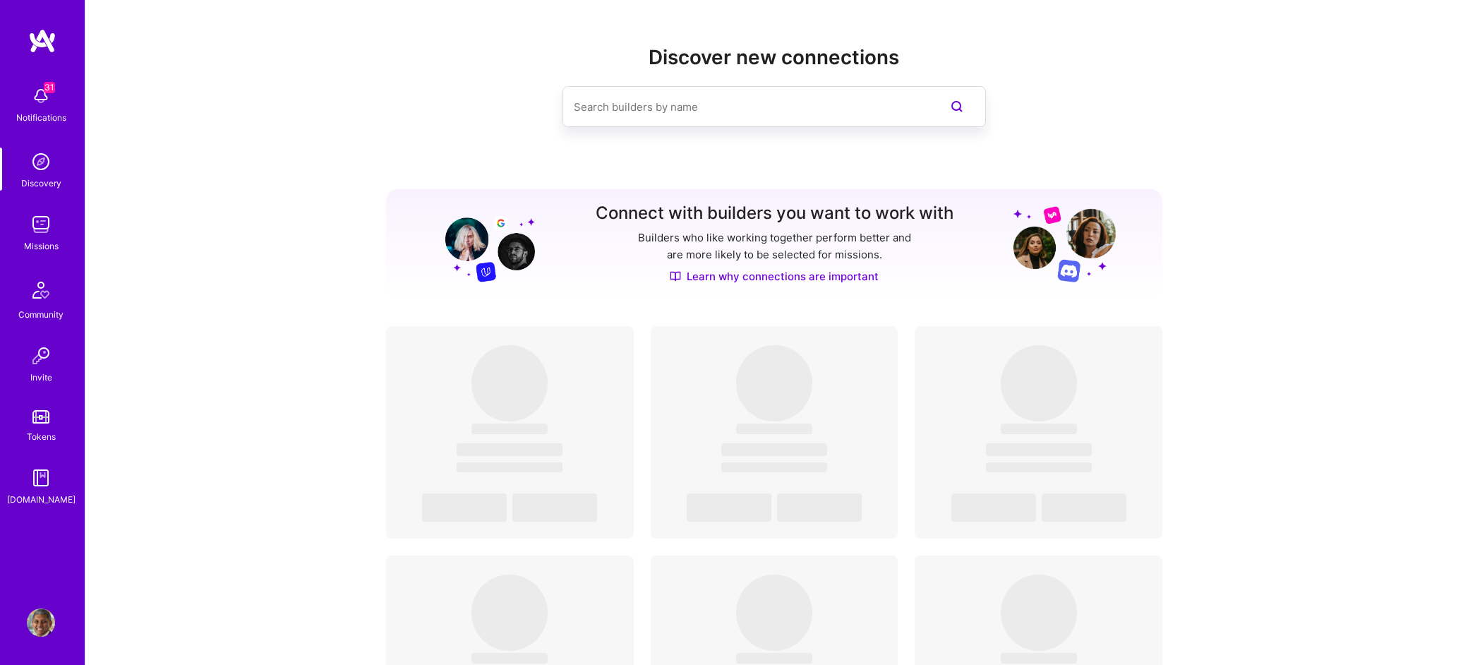
click at [35, 235] on img at bounding box center [41, 224] width 28 height 28
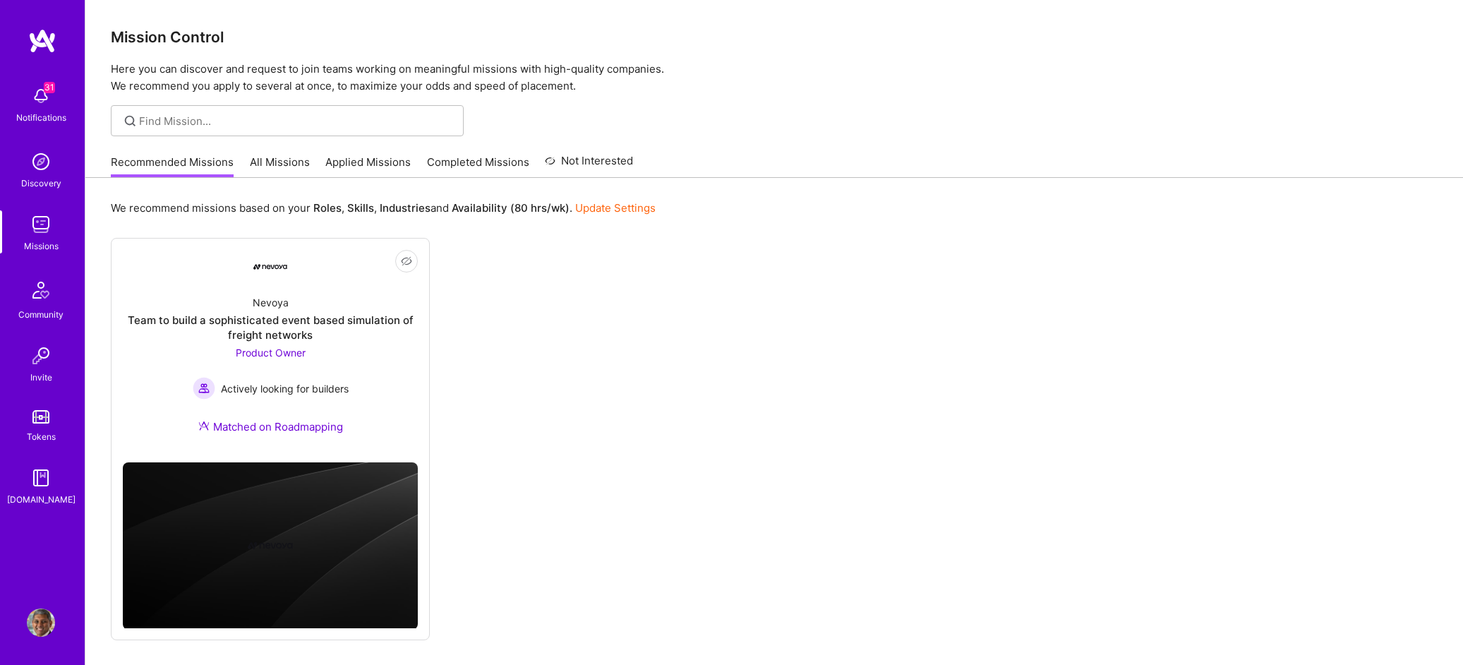
click at [376, 167] on link "Applied Missions" at bounding box center [367, 166] width 85 height 23
